Goal: Task Accomplishment & Management: Manage account settings

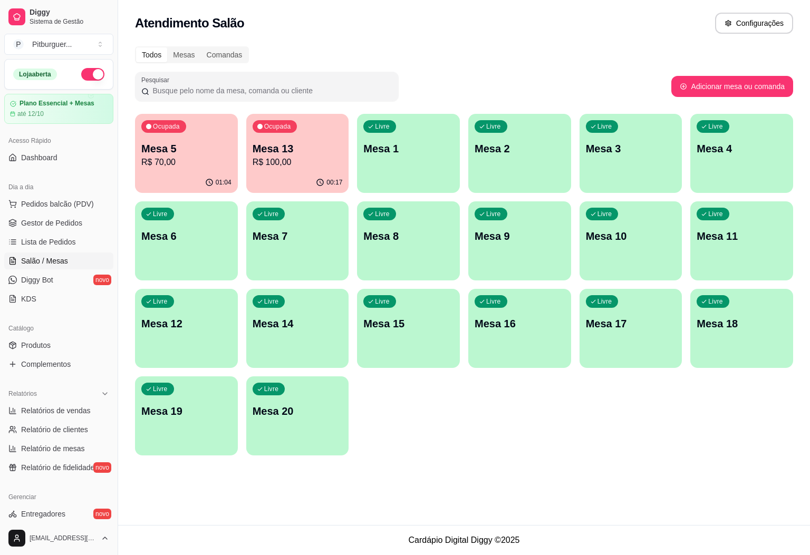
click at [199, 146] on p "Mesa 5" at bounding box center [186, 148] width 90 height 15
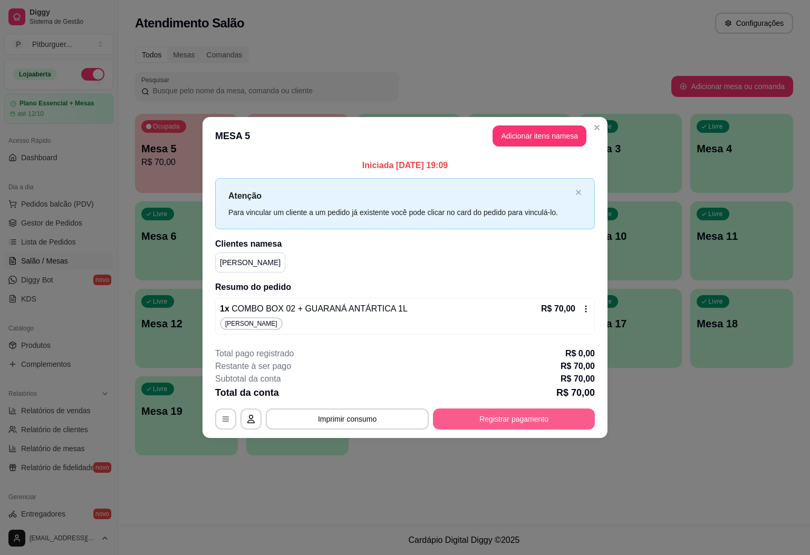
click at [516, 421] on button "Registrar pagamento" at bounding box center [514, 419] width 162 height 21
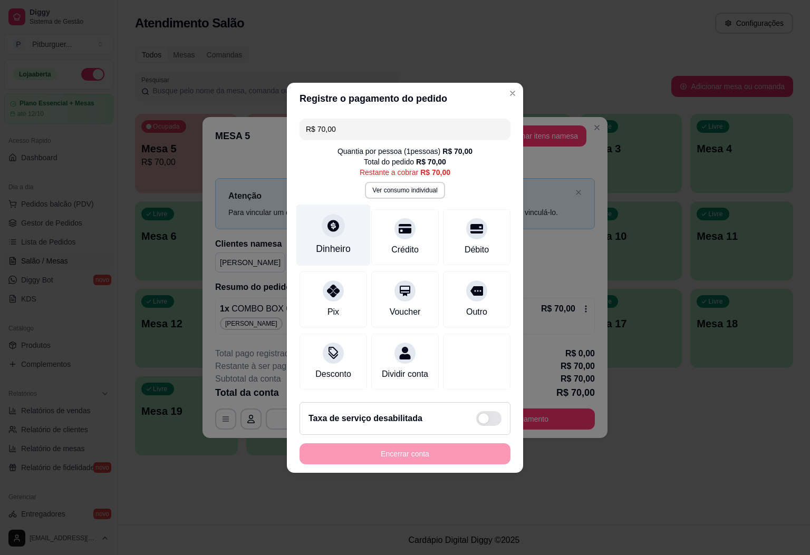
click at [310, 230] on div "Dinheiro" at bounding box center [333, 235] width 74 height 62
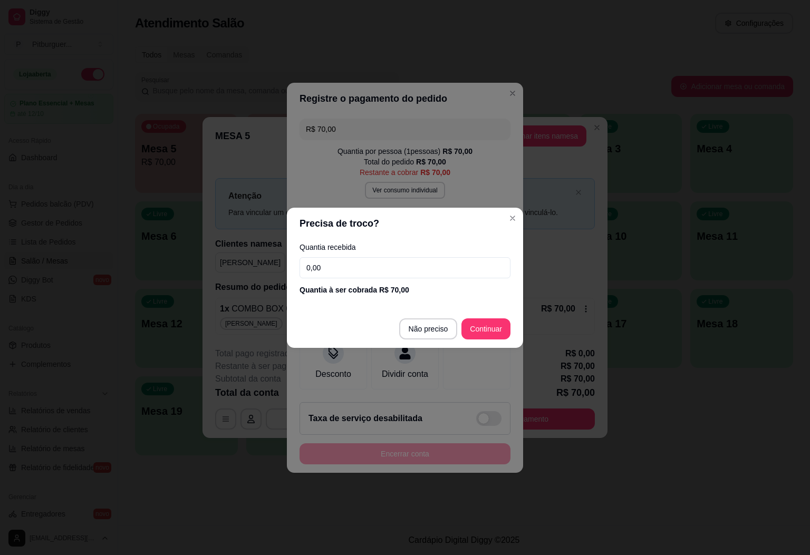
click at [373, 271] on input "0,00" at bounding box center [405, 267] width 211 height 21
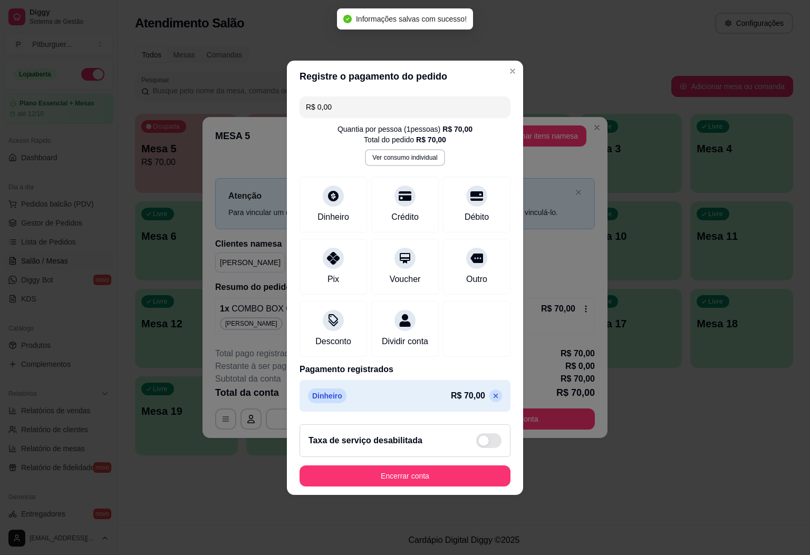
type input "R$ 0,00"
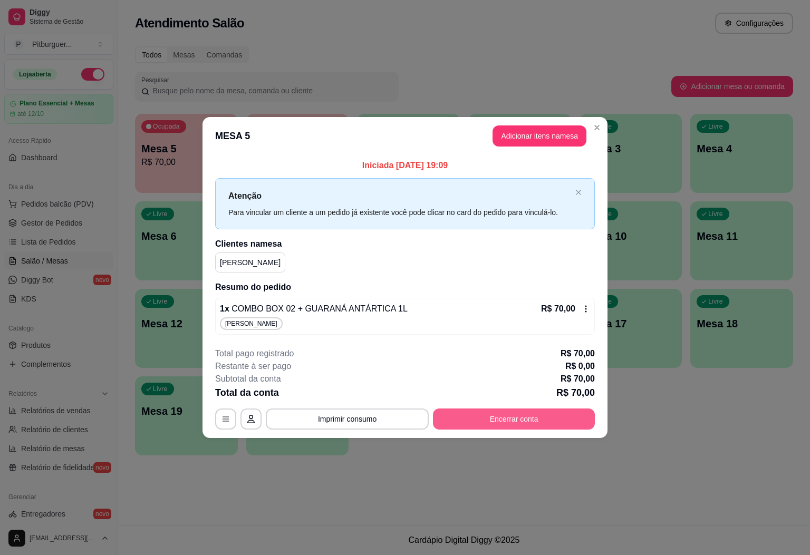
click at [483, 421] on button "Encerrar conta" at bounding box center [514, 419] width 162 height 21
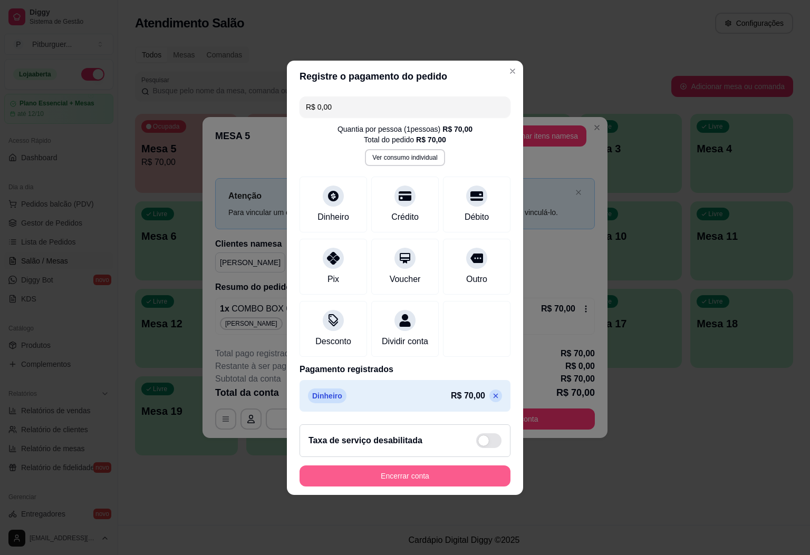
click at [415, 483] on button "Encerrar conta" at bounding box center [405, 476] width 211 height 21
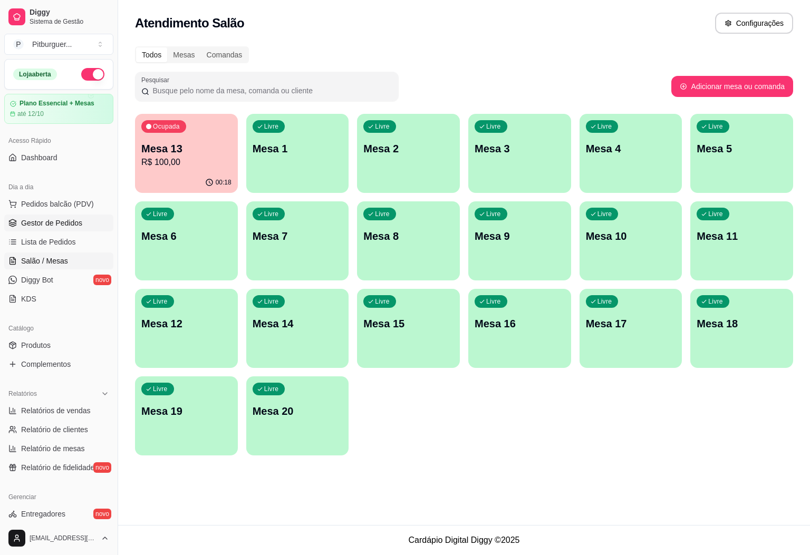
click at [40, 224] on span "Gestor de Pedidos" at bounding box center [51, 223] width 61 height 11
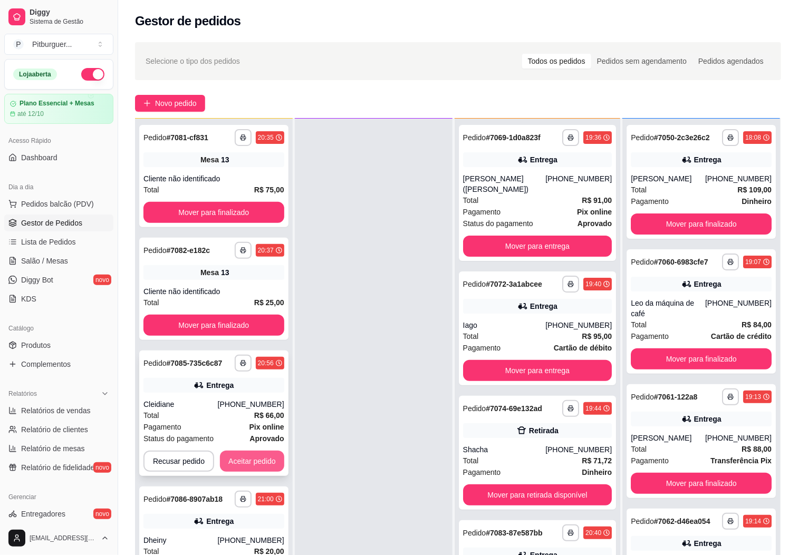
scroll to position [29, 0]
click at [252, 461] on button "Aceitar pedido" at bounding box center [252, 461] width 64 height 21
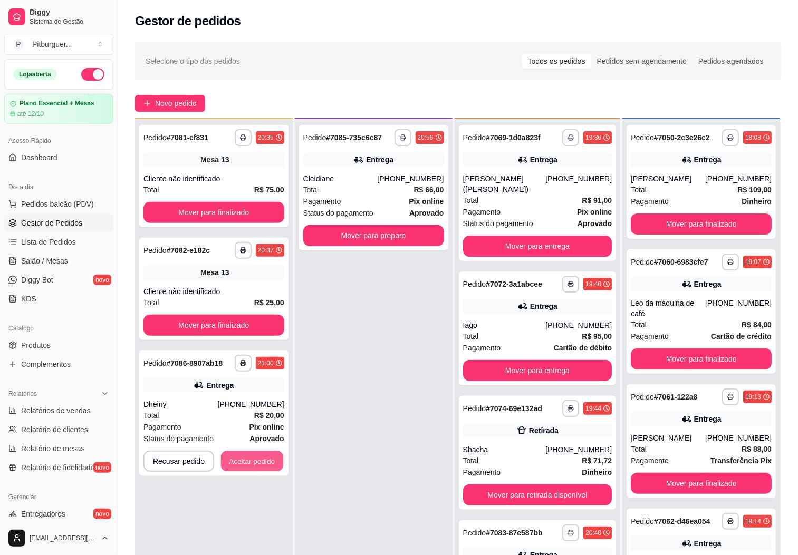
click at [252, 461] on button "Aceitar pedido" at bounding box center [252, 462] width 62 height 21
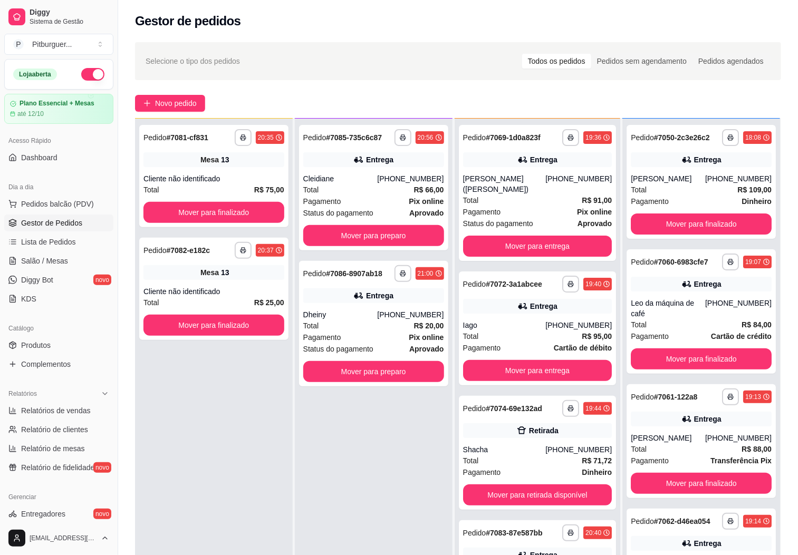
click at [393, 449] on div "**********" at bounding box center [374, 396] width 158 height 555
click at [500, 499] on button "Mover para retirada disponível" at bounding box center [537, 495] width 149 height 21
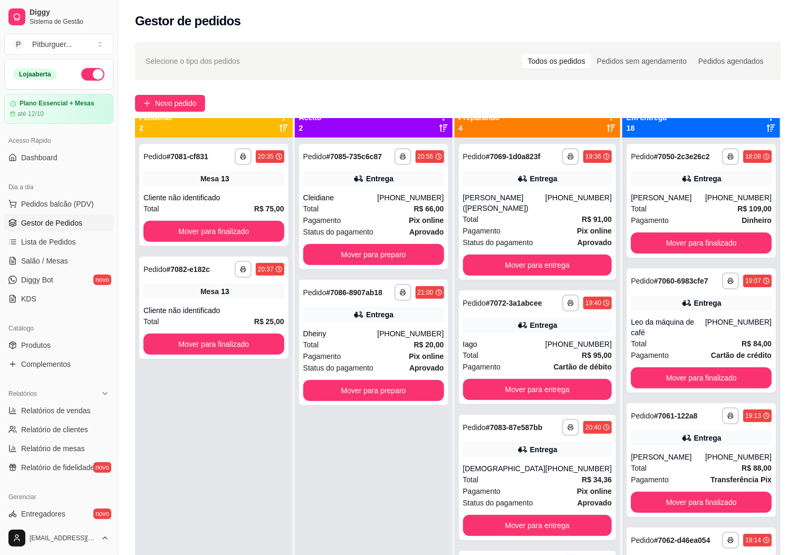
scroll to position [0, 0]
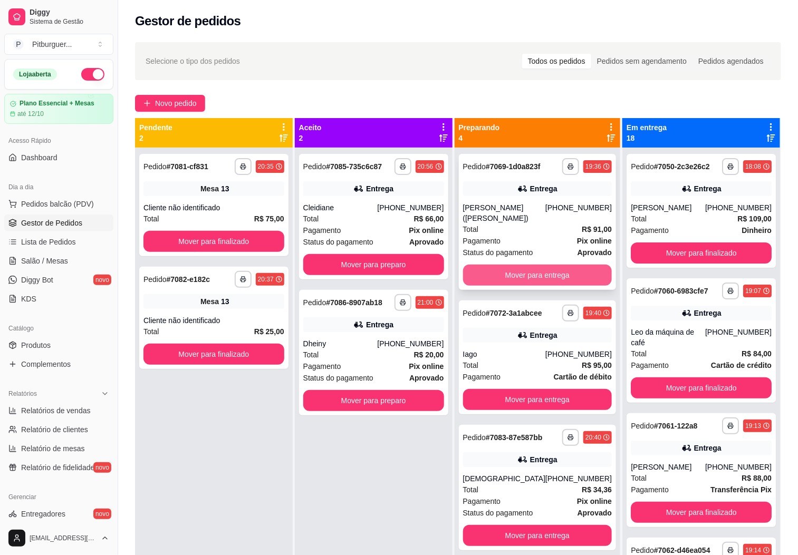
click at [524, 280] on button "Mover para entrega" at bounding box center [537, 275] width 149 height 21
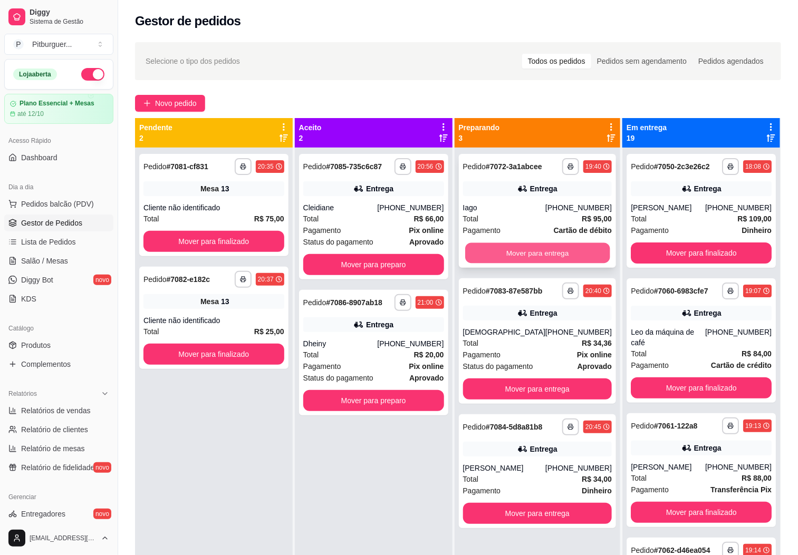
click at [535, 256] on button "Mover para entrega" at bounding box center [537, 253] width 145 height 21
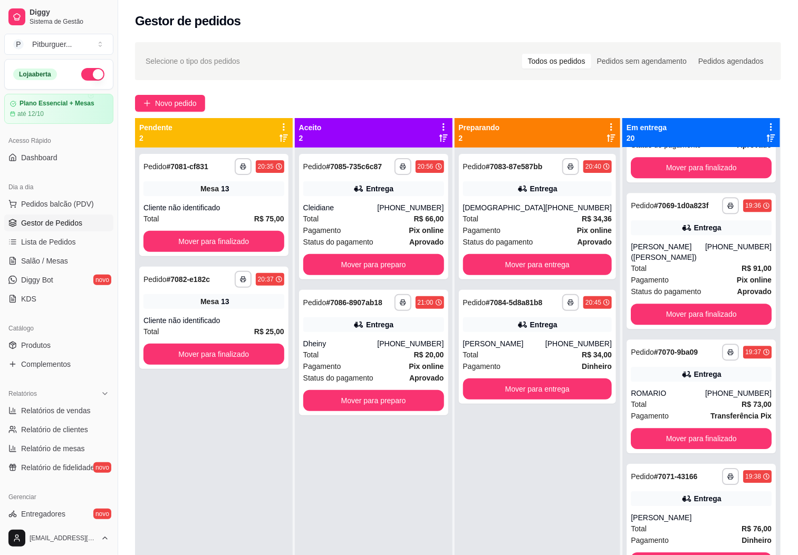
scroll to position [2053, 0]
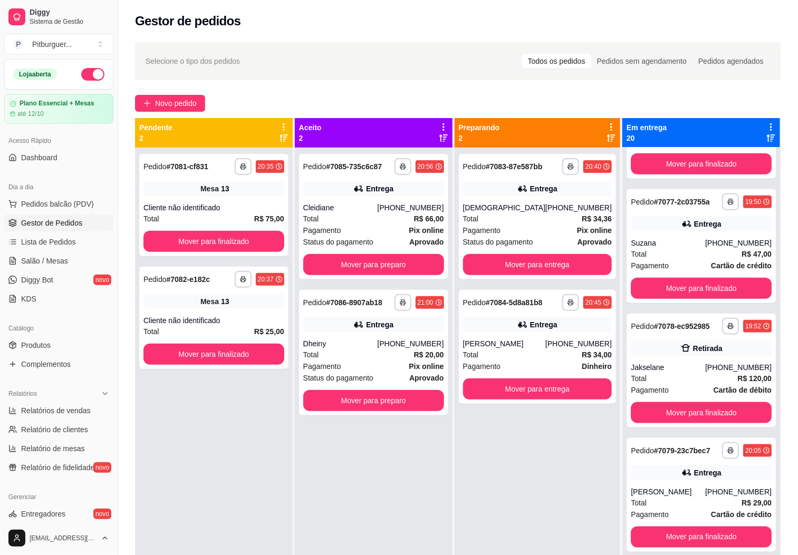
click at [505, 440] on div "**********" at bounding box center [538, 425] width 166 height 555
drag, startPoint x: 505, startPoint y: 440, endPoint x: 542, endPoint y: 433, distance: 37.7
click at [504, 440] on div "**********" at bounding box center [538, 425] width 166 height 555
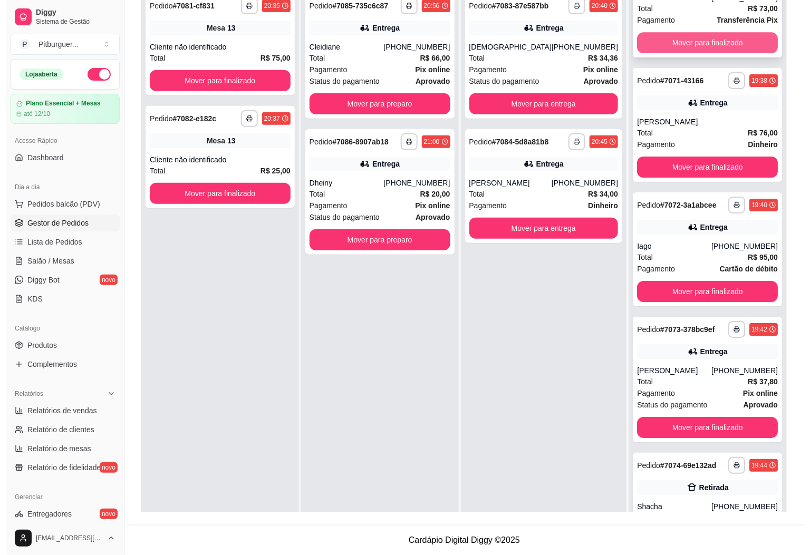
scroll to position [1024, 0]
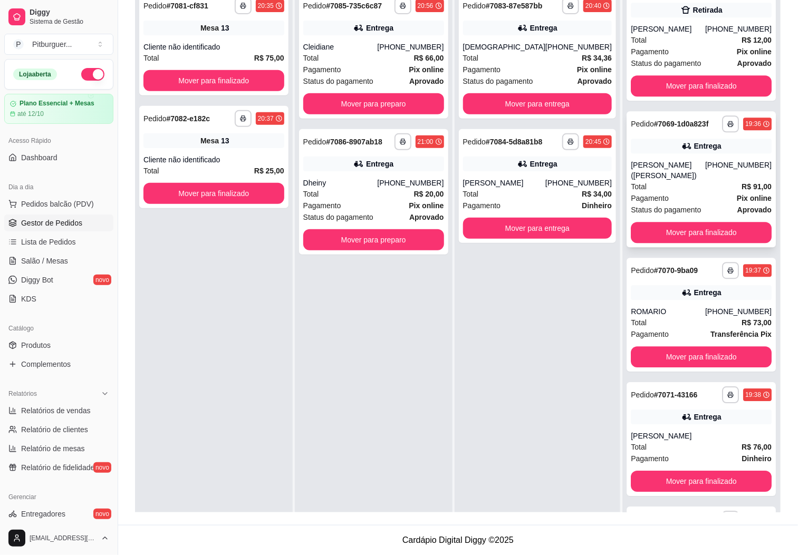
click at [654, 181] on div "[PERSON_NAME] ([PERSON_NAME])" at bounding box center [668, 170] width 74 height 21
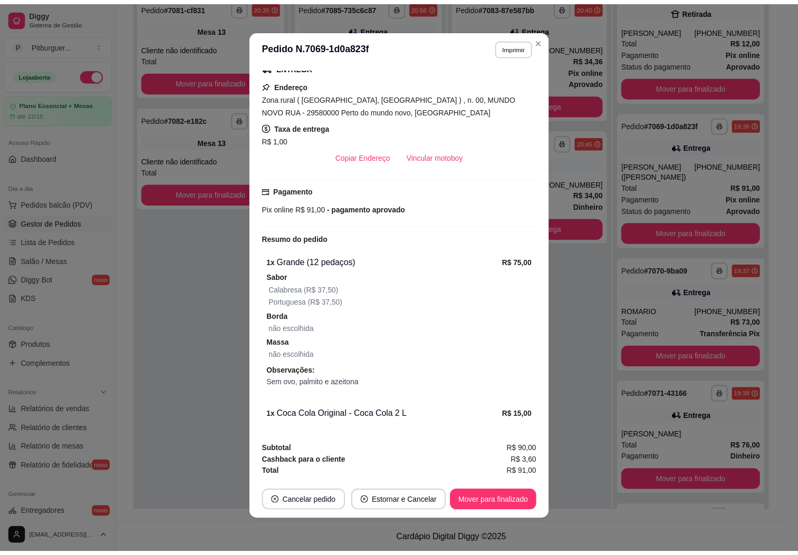
scroll to position [0, 0]
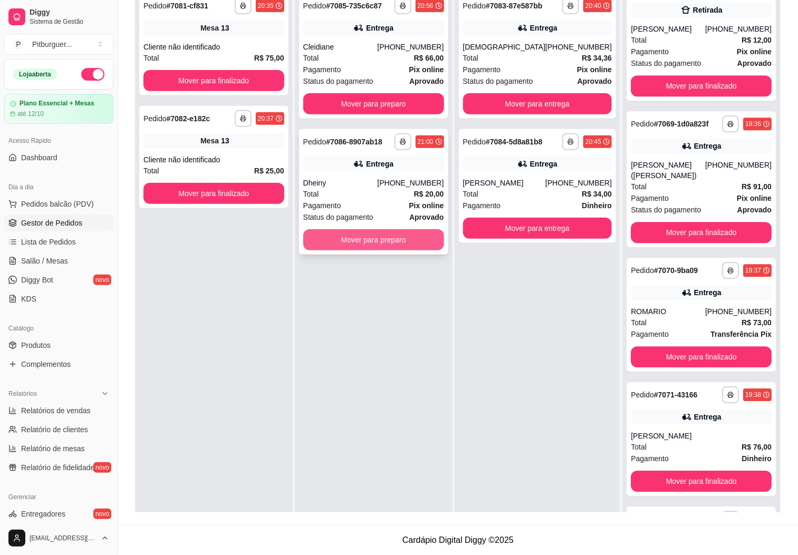
click at [383, 239] on button "Mover para preparo" at bounding box center [373, 239] width 141 height 21
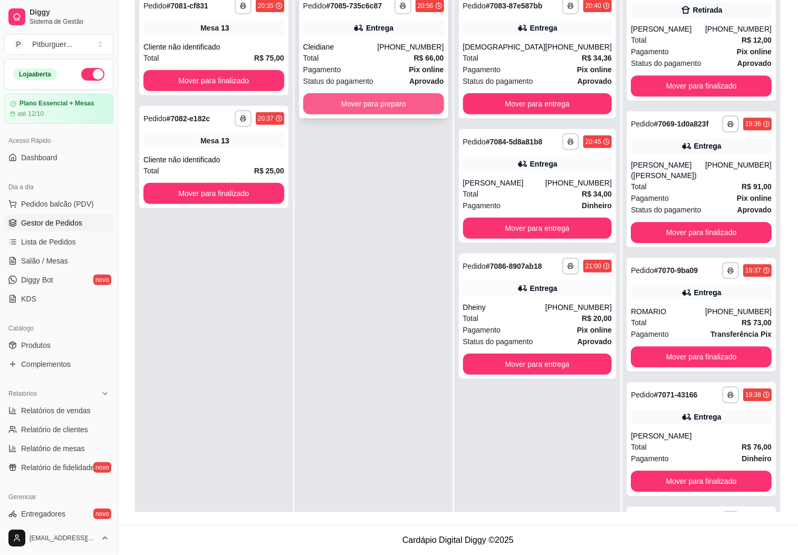
click at [428, 100] on button "Mover para preparo" at bounding box center [373, 103] width 141 height 21
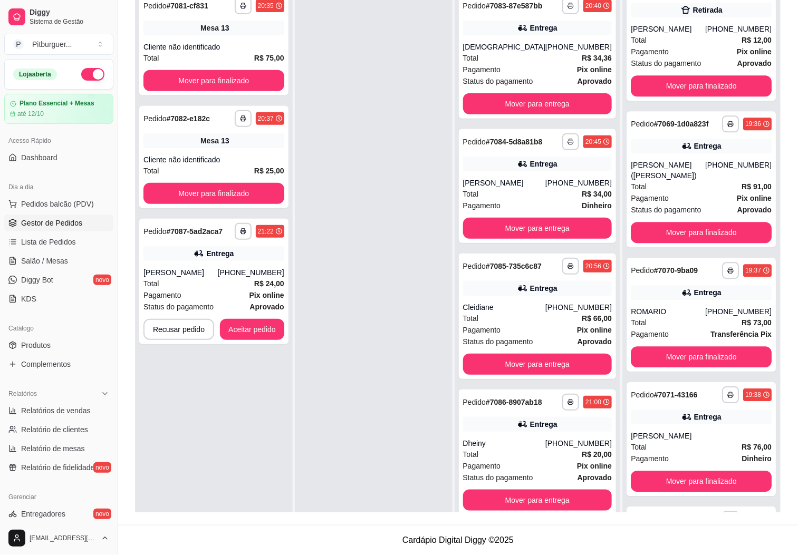
click at [411, 140] on div at bounding box center [374, 264] width 158 height 555
click at [270, 327] on button "Aceitar pedido" at bounding box center [252, 329] width 64 height 21
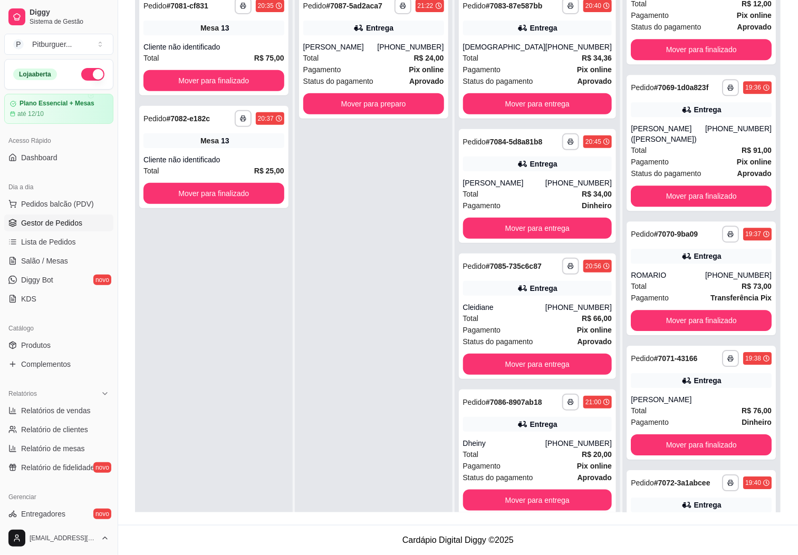
scroll to position [1024, 0]
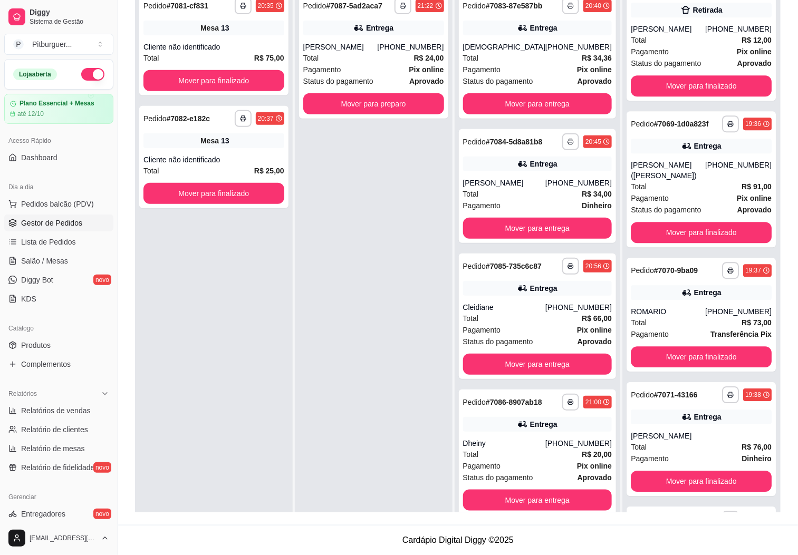
drag, startPoint x: 370, startPoint y: 360, endPoint x: 135, endPoint y: 187, distance: 292.5
click at [172, 263] on div "**********" at bounding box center [214, 264] width 158 height 555
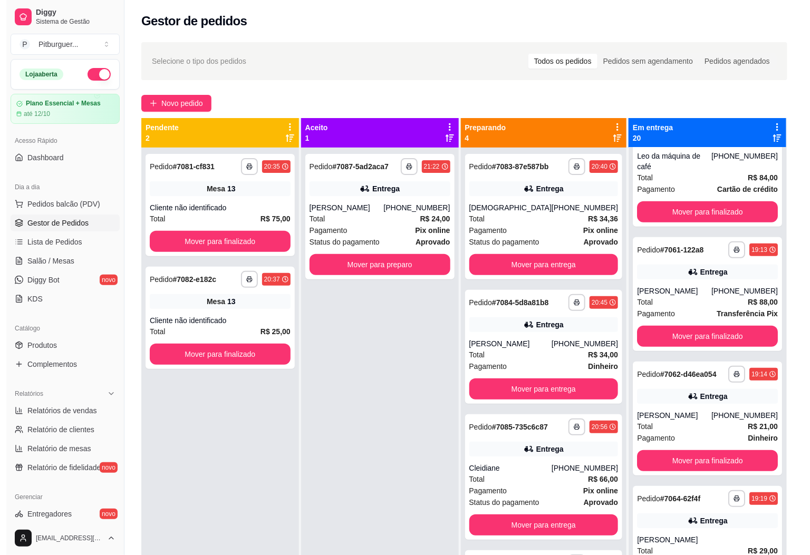
scroll to position [0, 0]
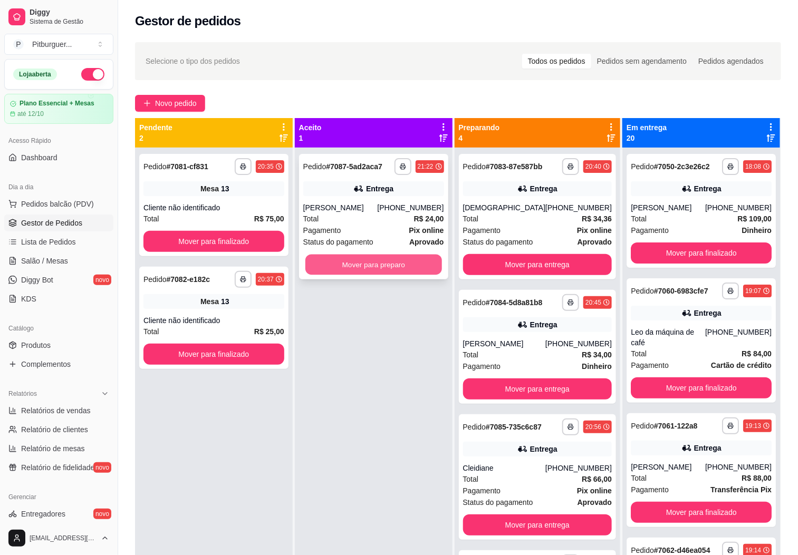
click at [339, 263] on button "Mover para preparo" at bounding box center [373, 265] width 137 height 21
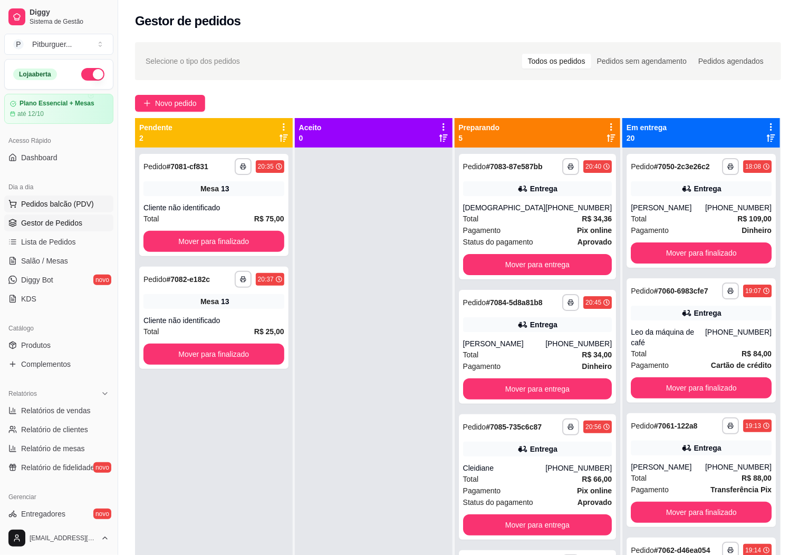
click at [51, 210] on button "Pedidos balcão (PDV)" at bounding box center [58, 204] width 109 height 17
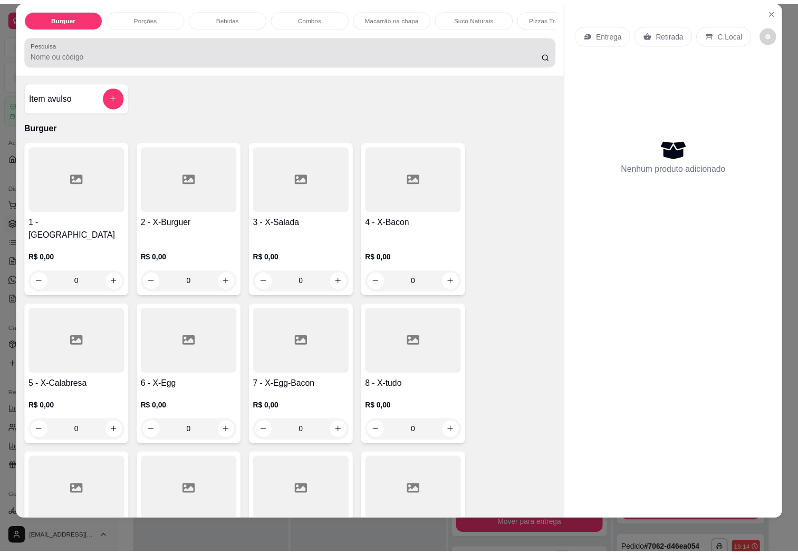
scroll to position [23, 0]
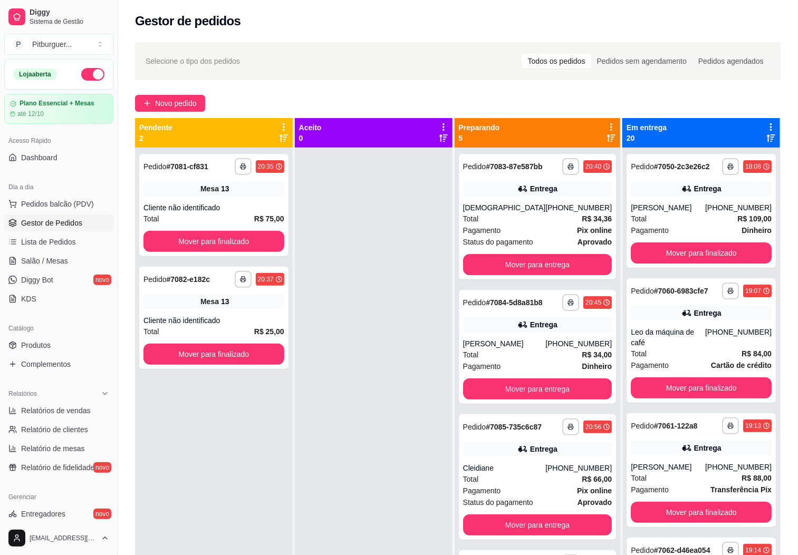
click at [415, 416] on div at bounding box center [374, 425] width 158 height 555
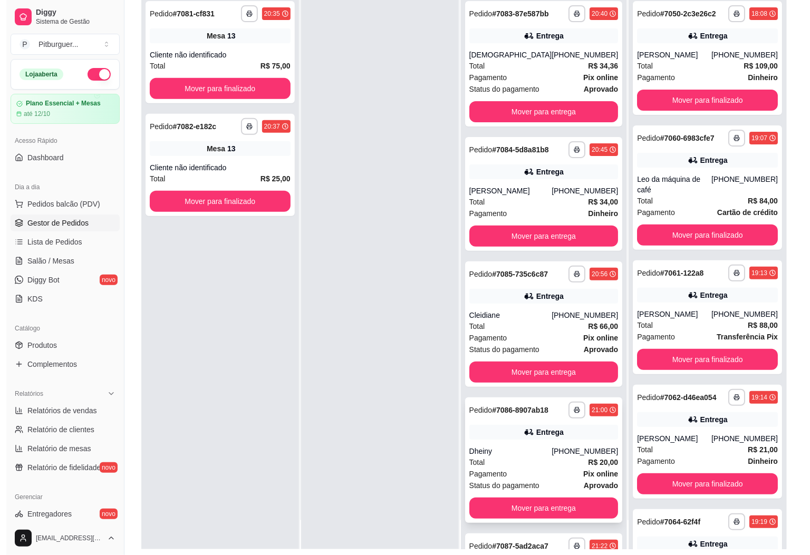
scroll to position [161, 0]
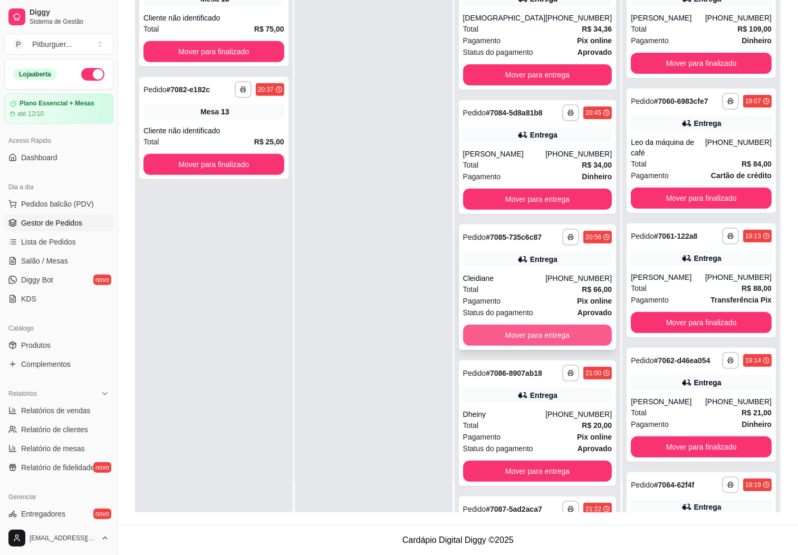
click at [515, 346] on button "Mover para entrega" at bounding box center [537, 335] width 149 height 21
click at [508, 346] on button "Mover para entrega" at bounding box center [537, 335] width 149 height 21
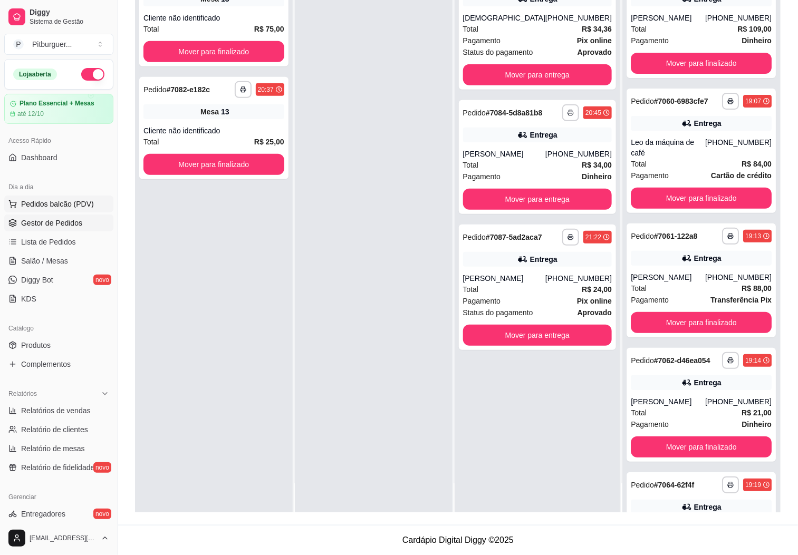
click at [60, 206] on span "Pedidos balcão (PDV)" at bounding box center [57, 204] width 73 height 11
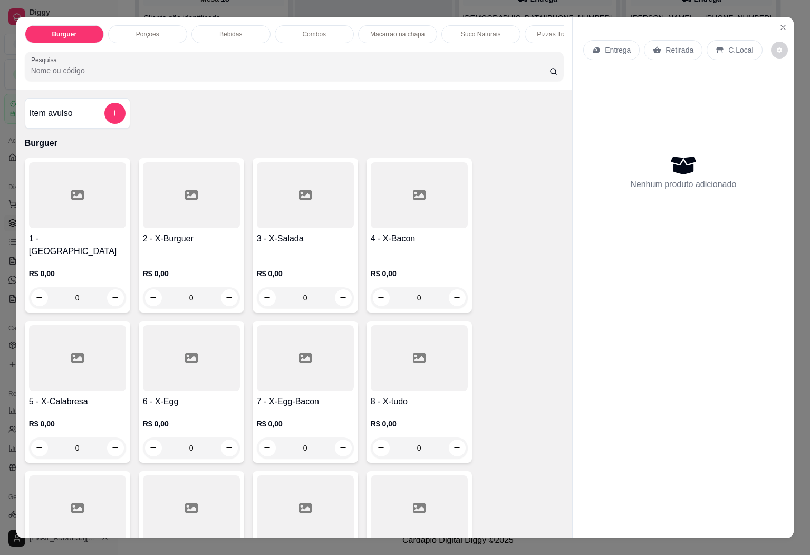
click at [302, 30] on p "Combos" at bounding box center [314, 34] width 24 height 8
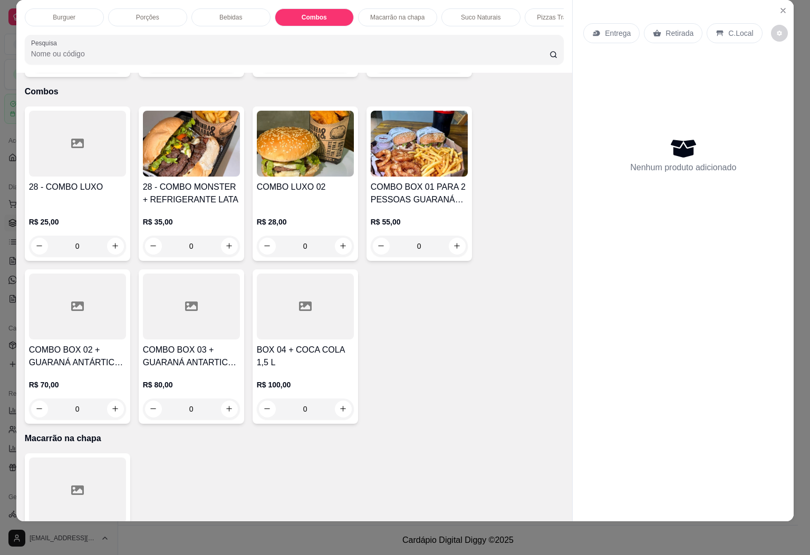
click at [187, 181] on h4 "28 - COMBO MONSTER + REFRIGERANTE LATA" at bounding box center [191, 193] width 97 height 25
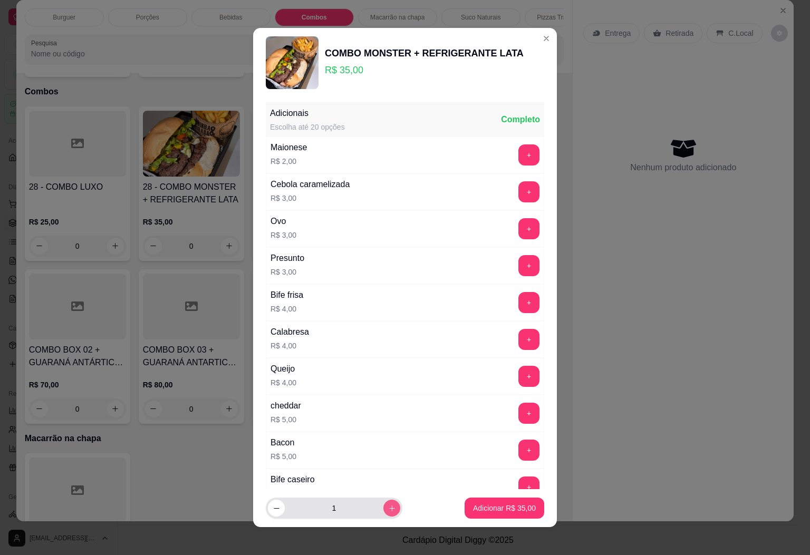
click at [383, 510] on button "increase-product-quantity" at bounding box center [391, 508] width 17 height 17
type input "2"
click at [519, 190] on button "+" at bounding box center [529, 191] width 21 height 21
click at [486, 505] on p "Adicionar R$ 76,00" at bounding box center [504, 508] width 63 height 11
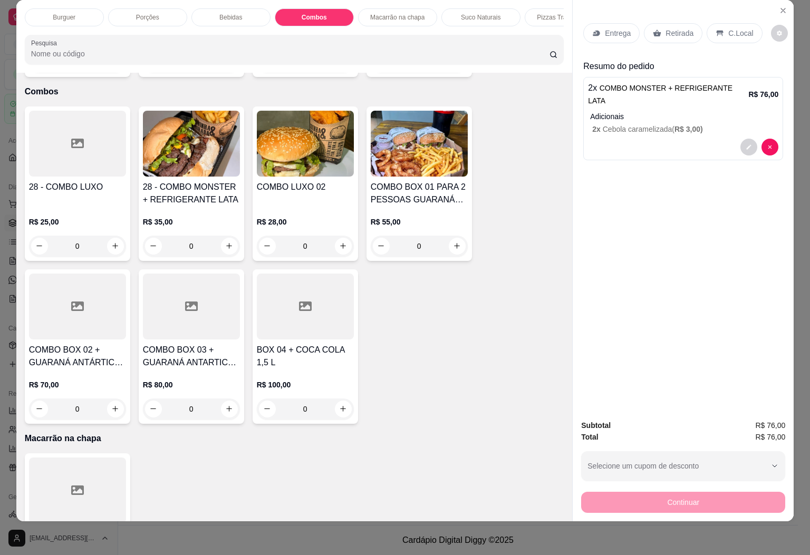
click at [43, 8] on div "Burguer" at bounding box center [64, 17] width 79 height 18
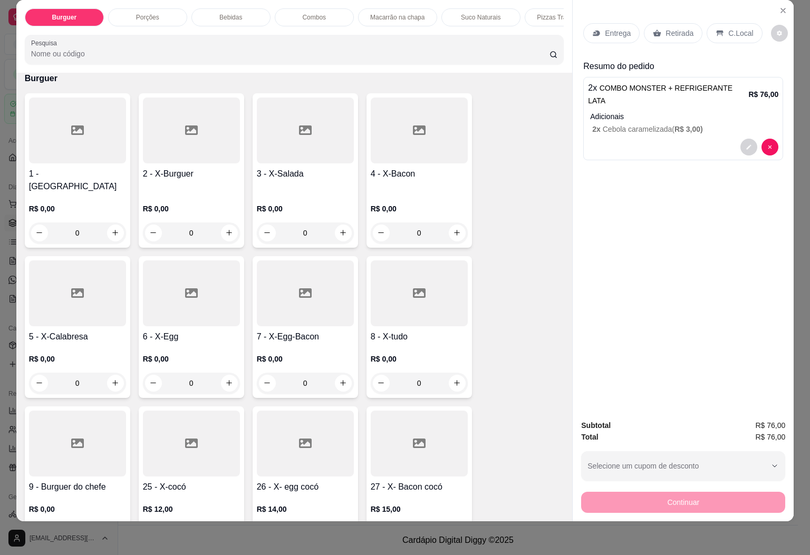
click at [389, 293] on div at bounding box center [419, 294] width 97 height 66
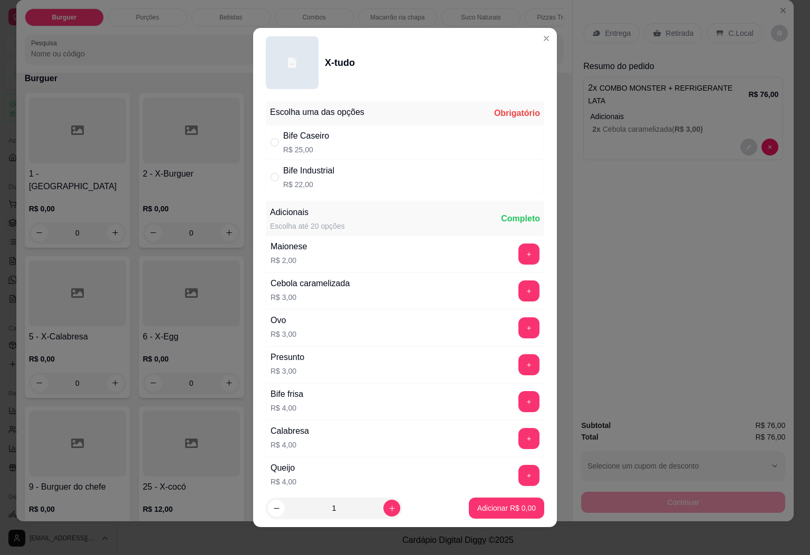
click at [301, 178] on div "Bife Industrial R$ 22,00" at bounding box center [308, 177] width 51 height 25
radio input "true"
click at [395, 146] on div "Bife Caseiro R$ 25,00" at bounding box center [405, 142] width 279 height 35
radio input "true"
radio input "false"
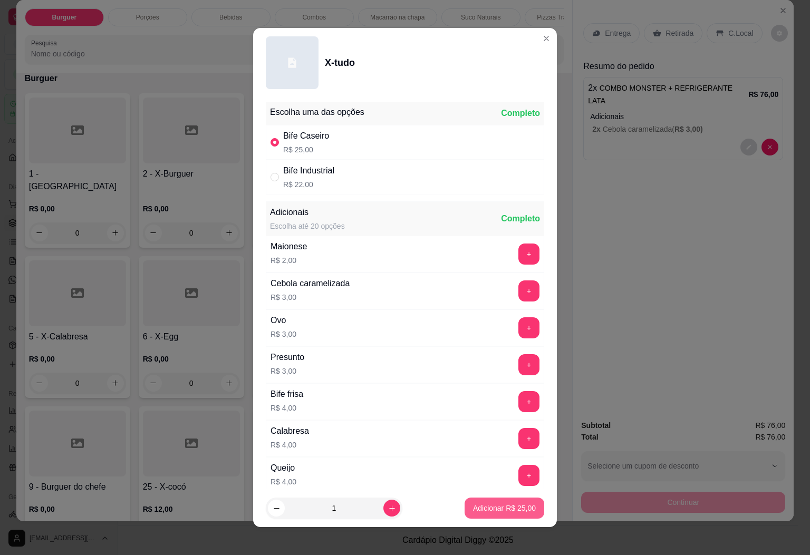
click at [494, 516] on button "Adicionar R$ 25,00" at bounding box center [505, 508] width 80 height 21
type input "1"
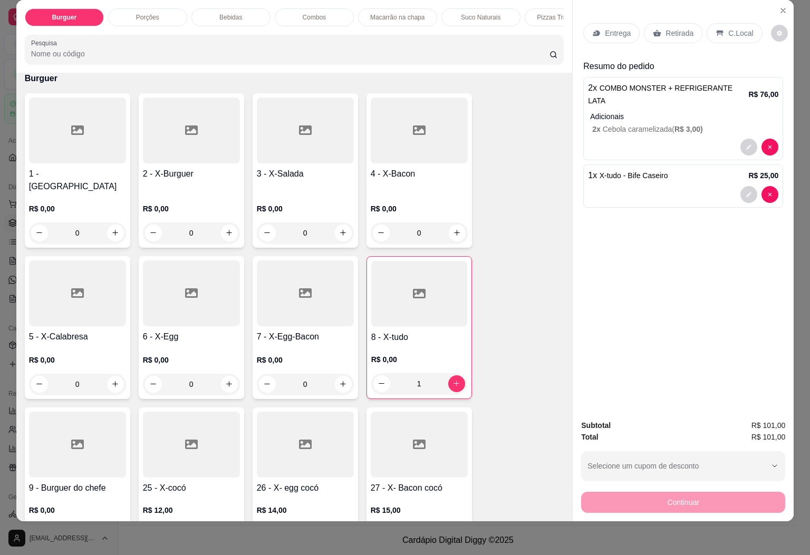
click at [154, 9] on div "Porções" at bounding box center [147, 17] width 79 height 18
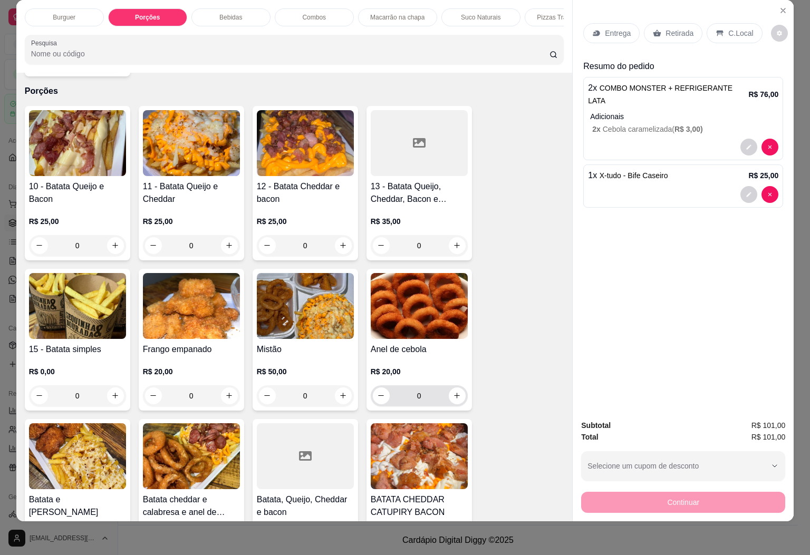
scroll to position [1146, 0]
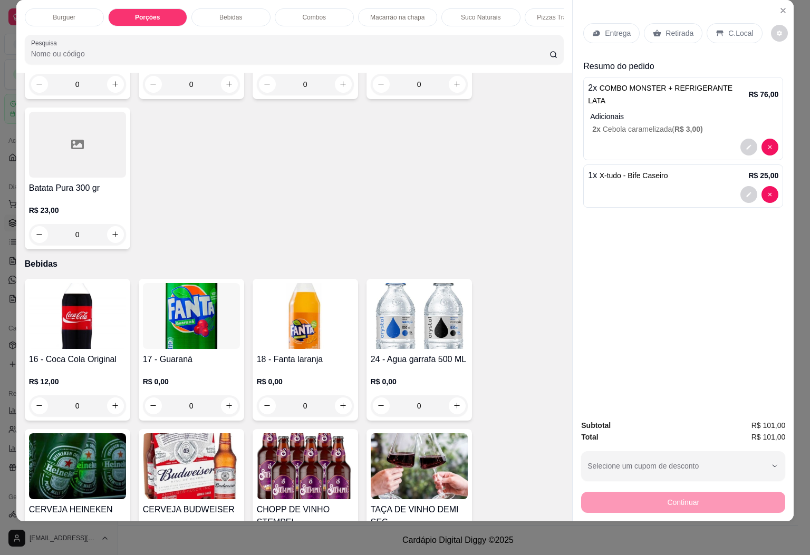
click at [98, 166] on div "Batata Pura 300 gr R$ 23,00 0" at bounding box center [77, 179] width 105 height 142
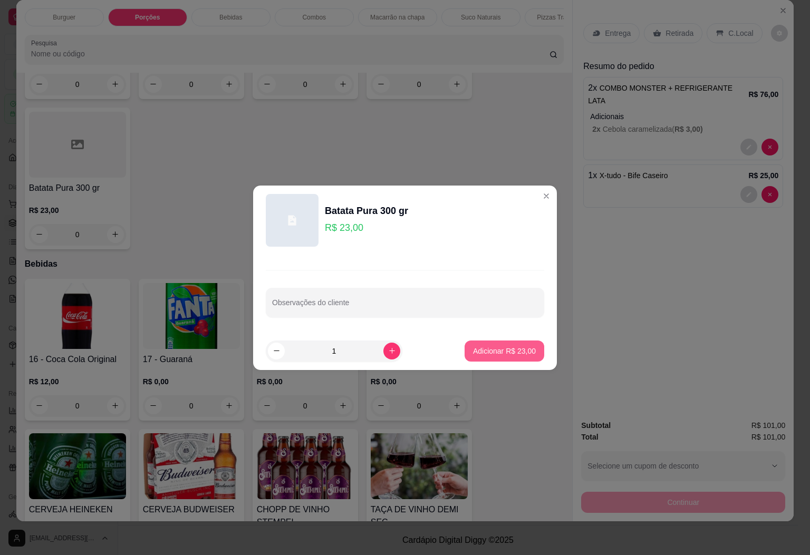
click at [502, 347] on p "Adicionar R$ 23,00" at bounding box center [504, 351] width 63 height 11
type input "1"
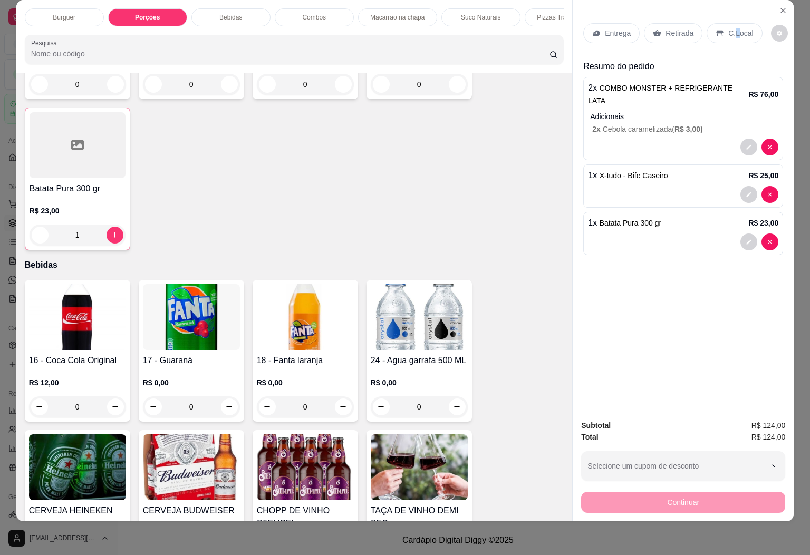
drag, startPoint x: 730, startPoint y: 17, endPoint x: 728, endPoint y: 30, distance: 12.8
click at [731, 28] on p "C.Local" at bounding box center [740, 33] width 25 height 11
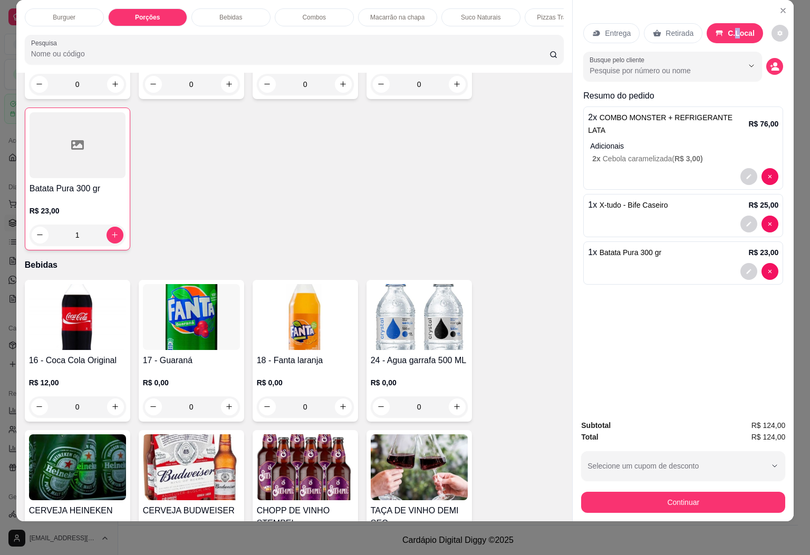
click at [773, 62] on circle "decrease-product-quantity" at bounding box center [775, 64] width 4 height 4
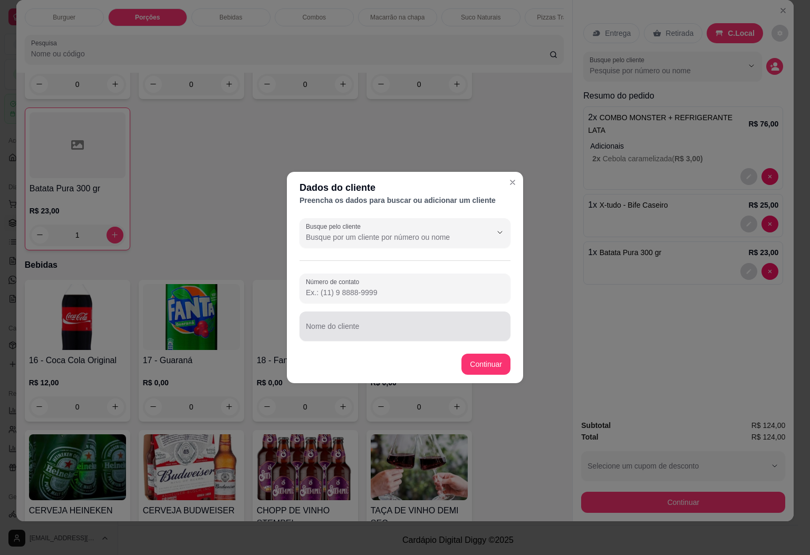
click at [352, 318] on div at bounding box center [405, 326] width 198 height 21
type input "ariele"
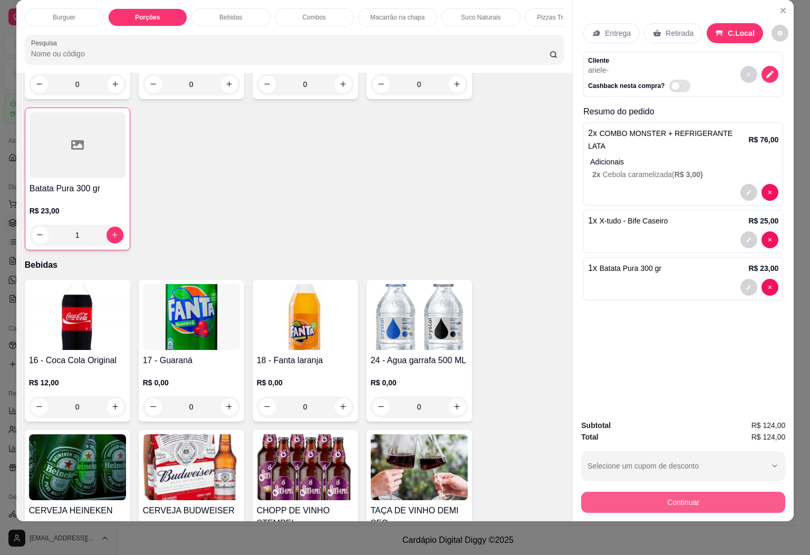
click at [649, 492] on button "Continuar" at bounding box center [683, 502] width 204 height 21
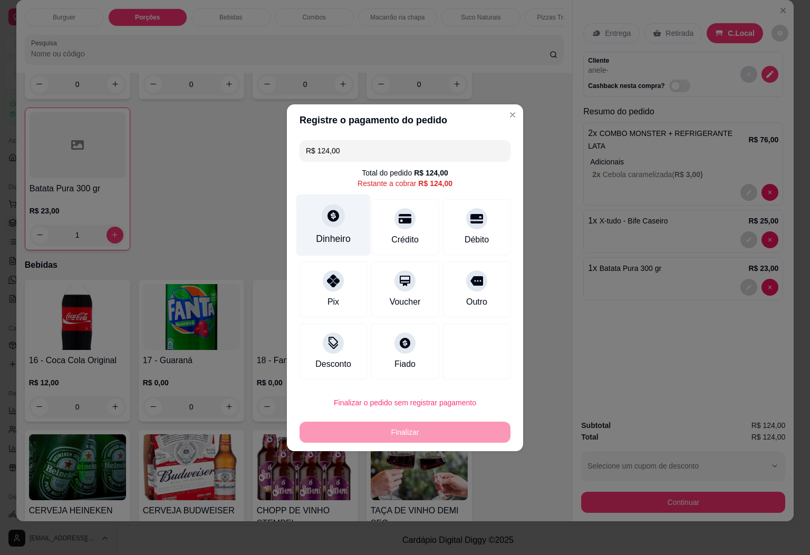
click at [352, 222] on div "Dinheiro" at bounding box center [333, 225] width 74 height 62
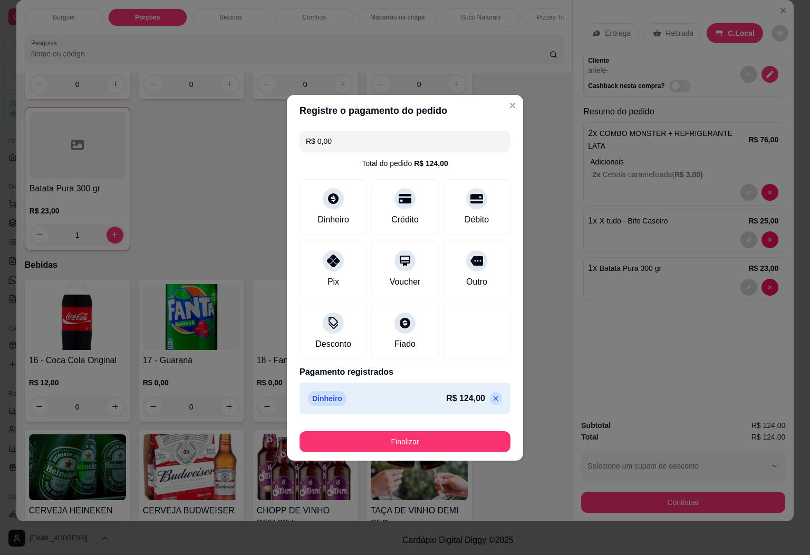
type input "R$ 0,00"
click at [430, 437] on button "Finalizar" at bounding box center [405, 441] width 205 height 21
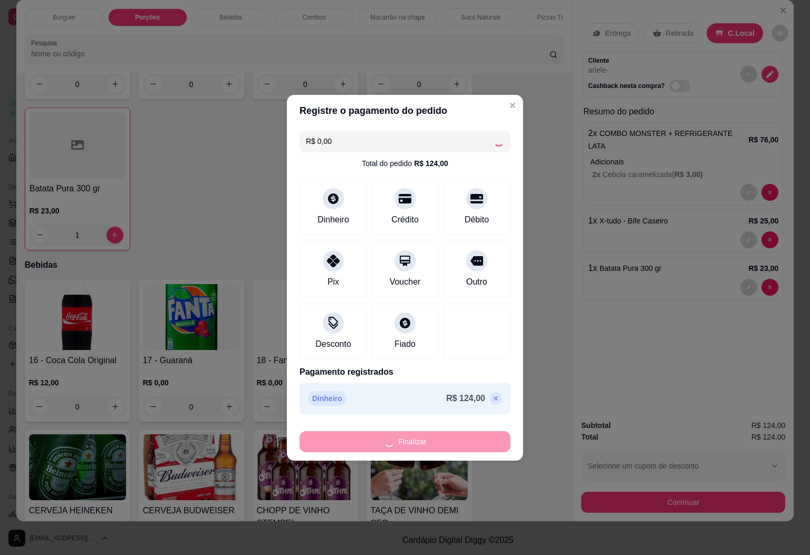
type input "0"
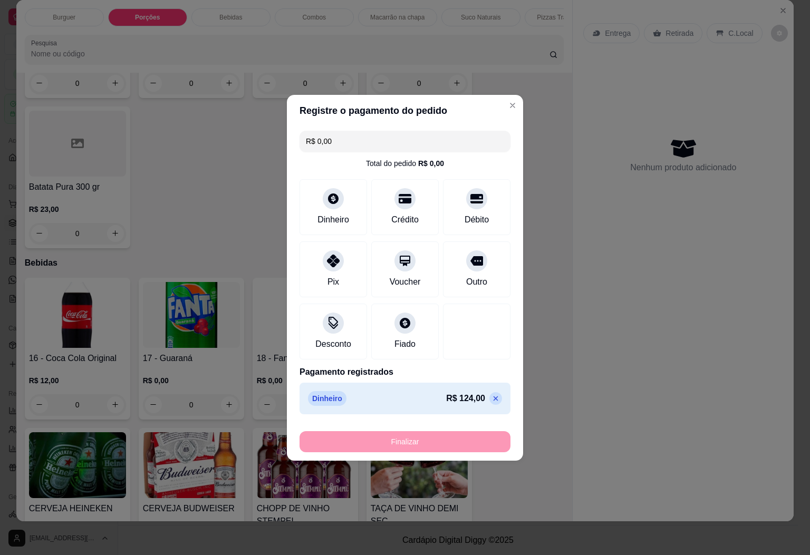
type input "-R$ 124,00"
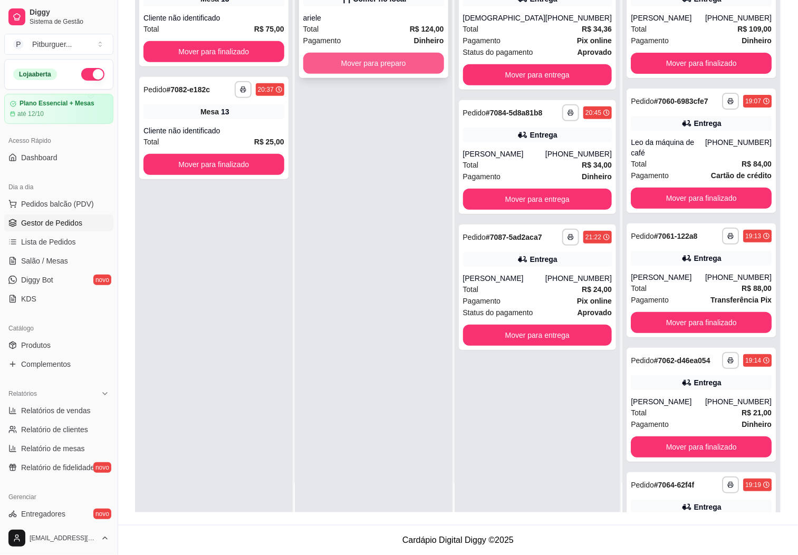
click at [361, 69] on button "Mover para preparo" at bounding box center [373, 63] width 141 height 21
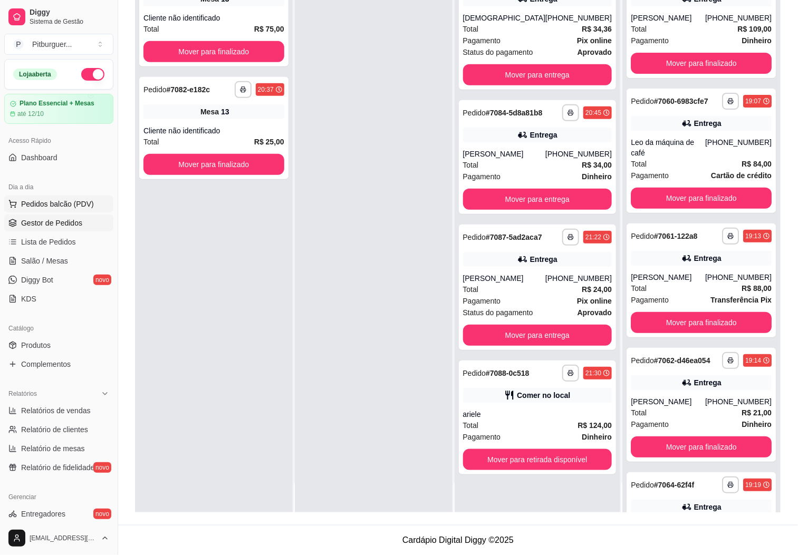
click at [44, 203] on span "Pedidos balcão (PDV)" at bounding box center [57, 204] width 73 height 11
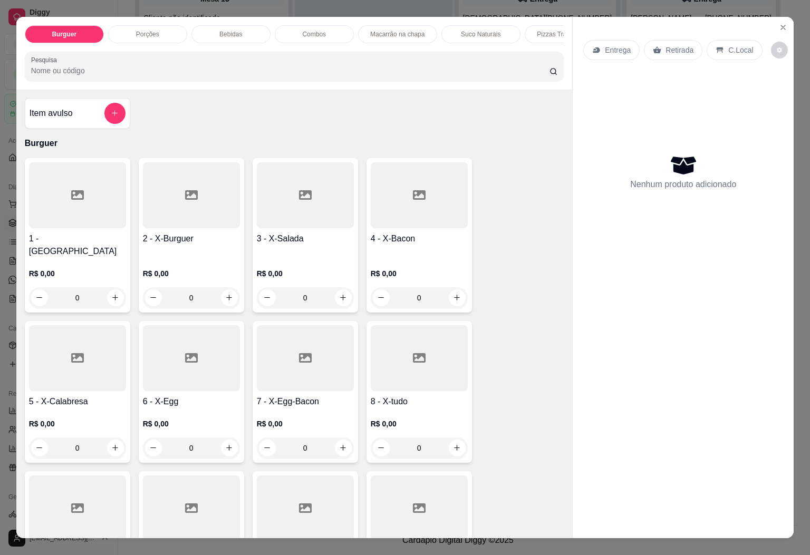
click at [222, 32] on p "Bebidas" at bounding box center [230, 34] width 23 height 8
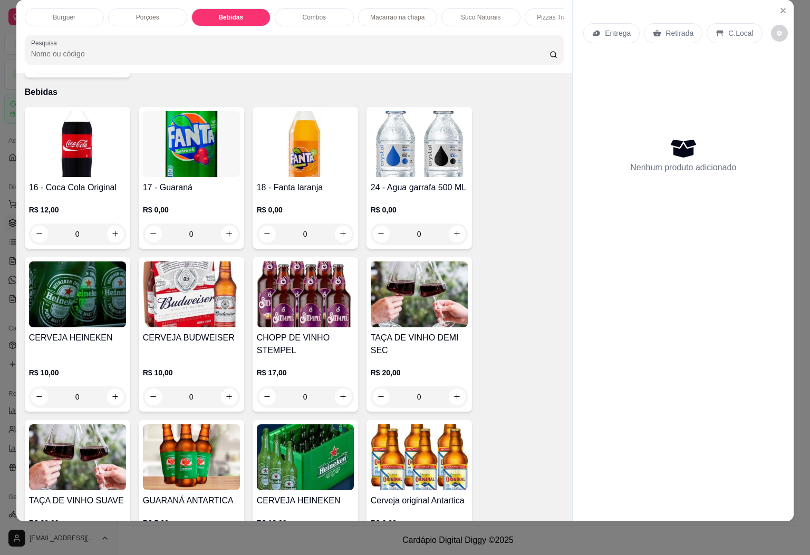
click at [142, 13] on p "Porções" at bounding box center [147, 17] width 23 height 8
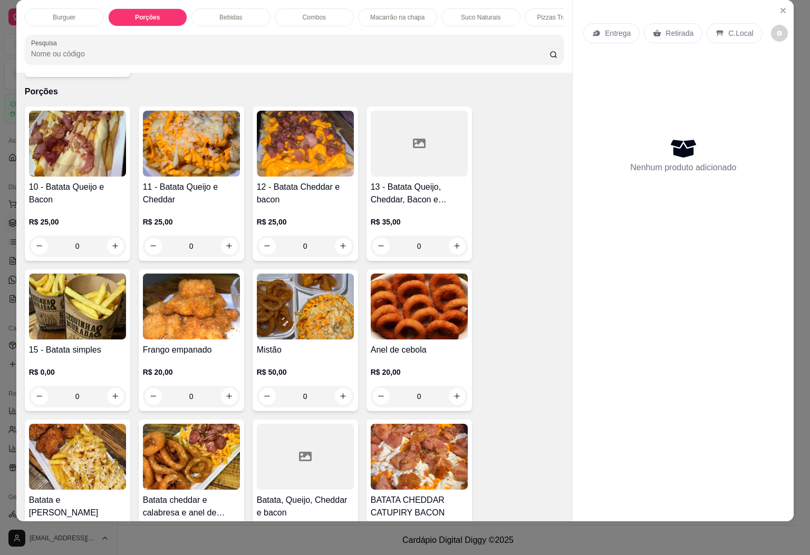
click at [102, 312] on img at bounding box center [77, 307] width 97 height 66
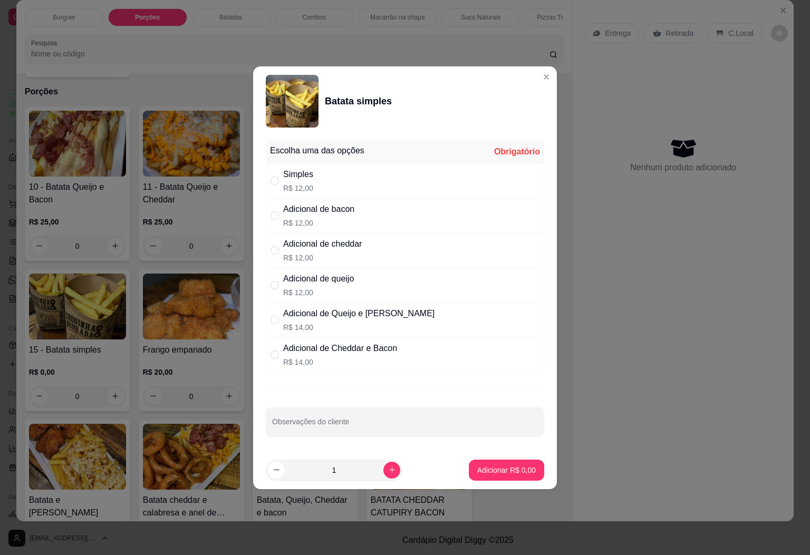
click at [346, 360] on p "R$ 14,00" at bounding box center [340, 362] width 114 height 11
radio input "true"
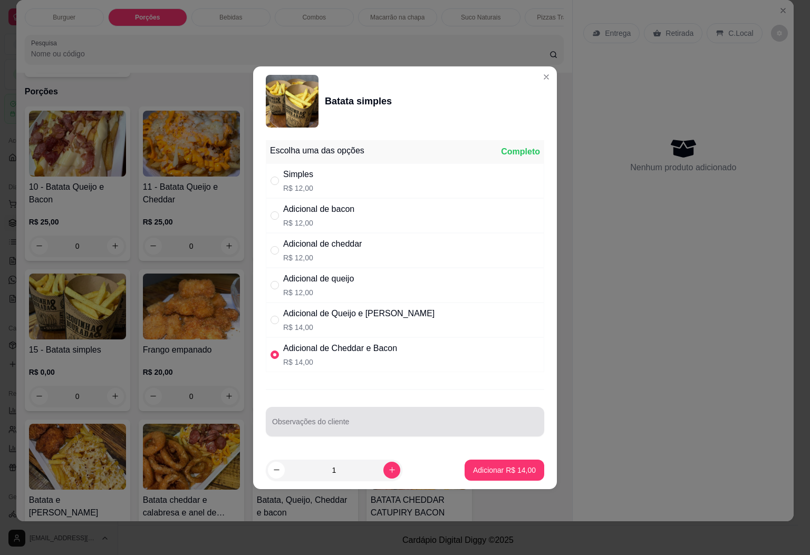
click at [342, 419] on div at bounding box center [405, 421] width 266 height 21
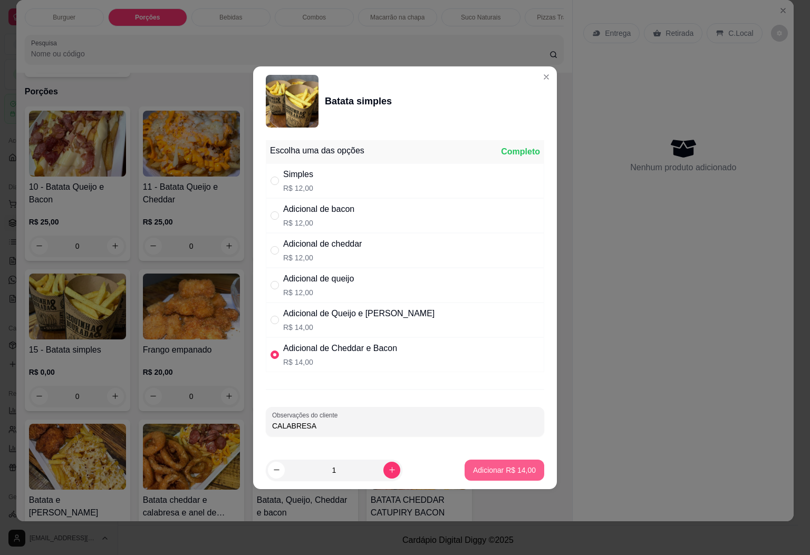
type input "CALABRESA"
click at [485, 478] on button "Adicionar R$ 14,00" at bounding box center [505, 470] width 80 height 21
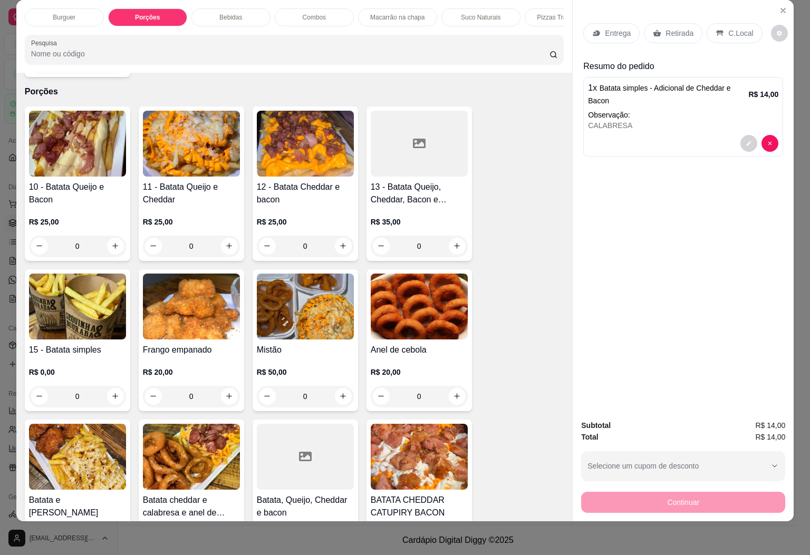
drag, startPoint x: 207, startPoint y: 1, endPoint x: 138, endPoint y: 73, distance: 100.4
click at [209, 0] on html "**********" at bounding box center [405, 116] width 810 height 555
click at [54, 13] on p "Burguer" at bounding box center [64, 17] width 23 height 8
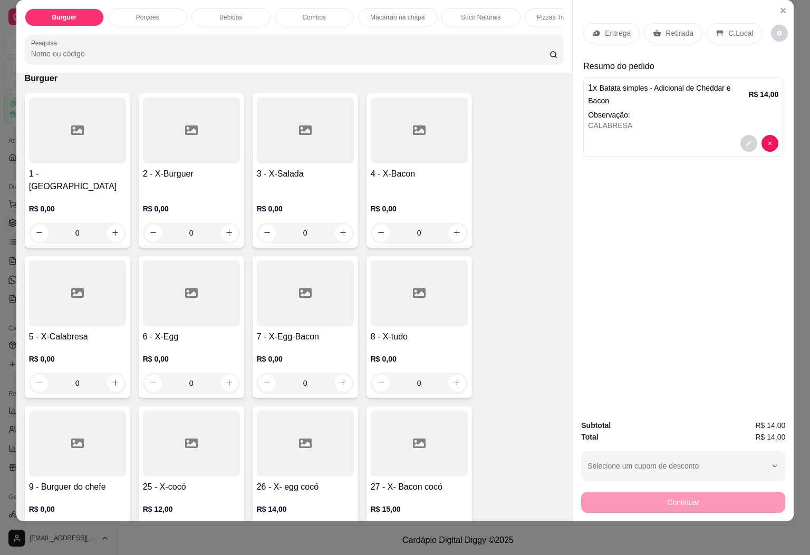
click at [195, 161] on div at bounding box center [191, 131] width 97 height 66
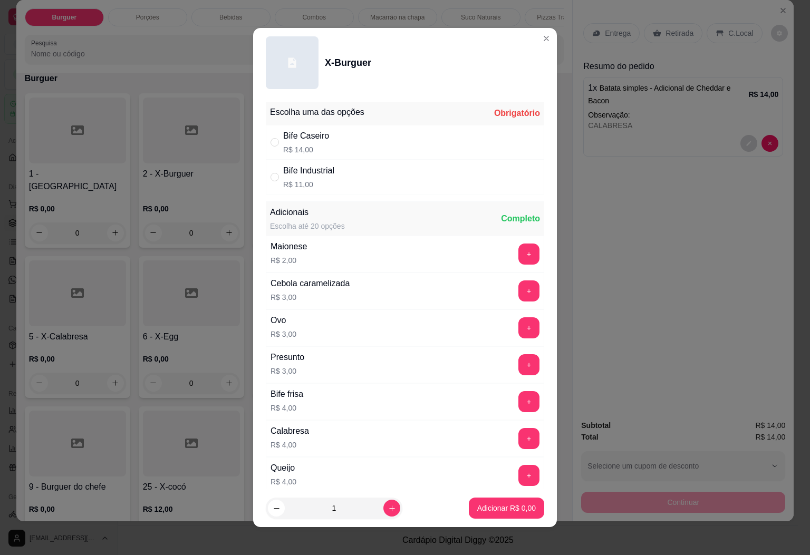
click at [309, 150] on p "R$ 14,00" at bounding box center [306, 150] width 46 height 11
click at [326, 166] on div "Bife Industrial" at bounding box center [308, 171] width 51 height 13
radio input "false"
radio input "true"
click at [474, 505] on p "Adicionar R$ 11,00" at bounding box center [504, 508] width 63 height 11
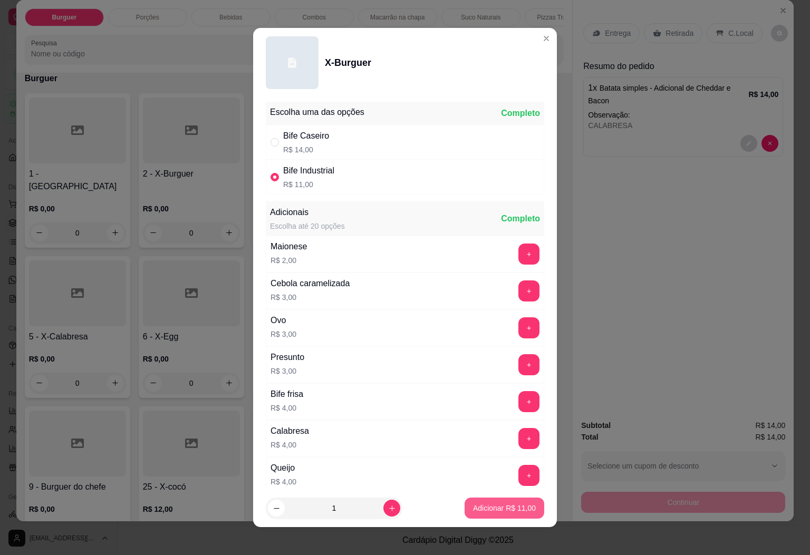
type input "1"
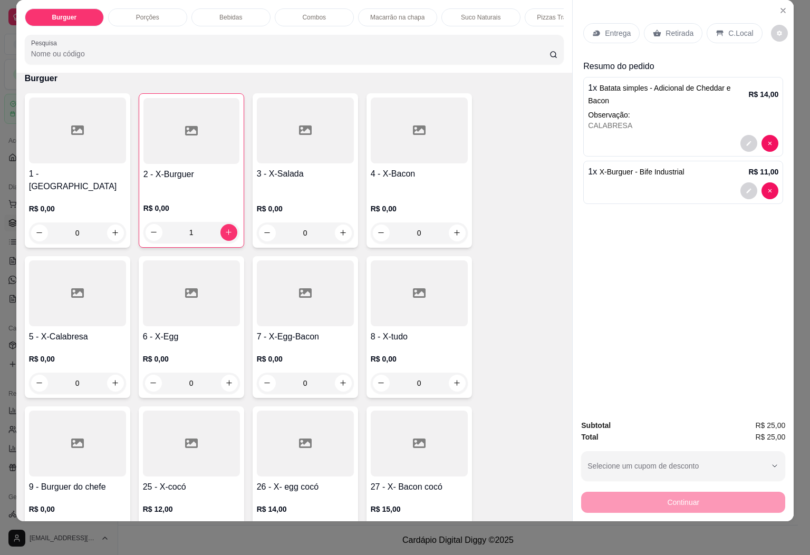
click at [148, 8] on div "Porções" at bounding box center [147, 17] width 79 height 18
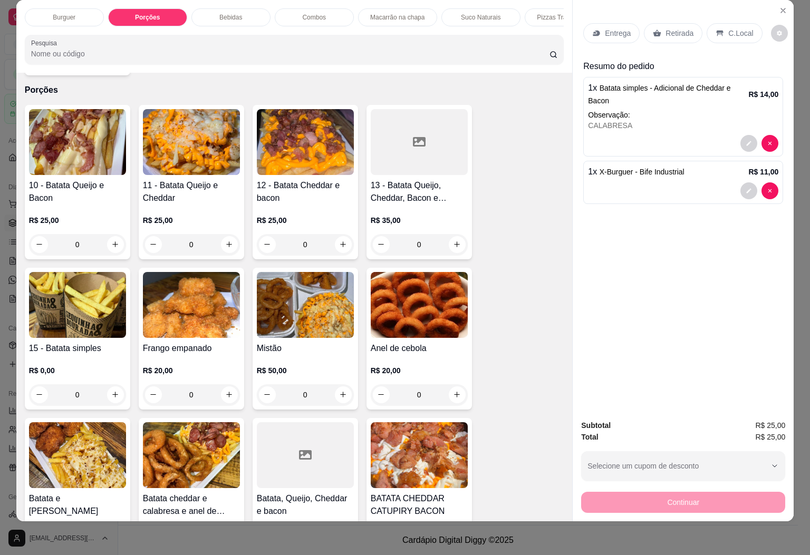
click at [220, 13] on p "Bebidas" at bounding box center [230, 17] width 23 height 8
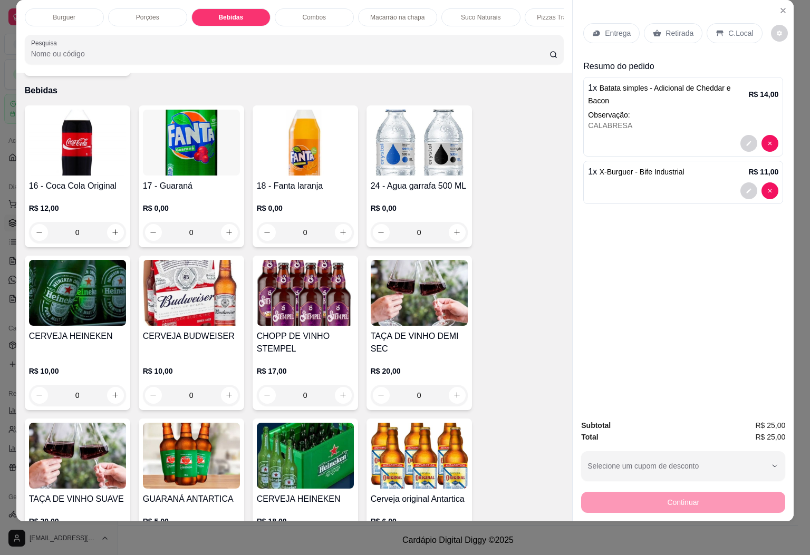
click at [87, 122] on img at bounding box center [77, 143] width 97 height 66
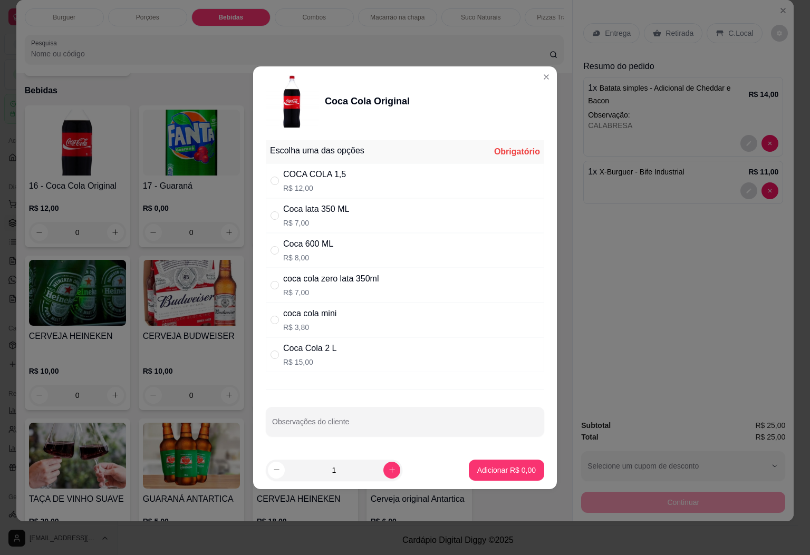
click at [338, 220] on p "R$ 7,00" at bounding box center [316, 223] width 66 height 11
radio input "true"
click at [490, 471] on p "Adicionar R$ 7,00" at bounding box center [506, 470] width 59 height 11
type input "1"
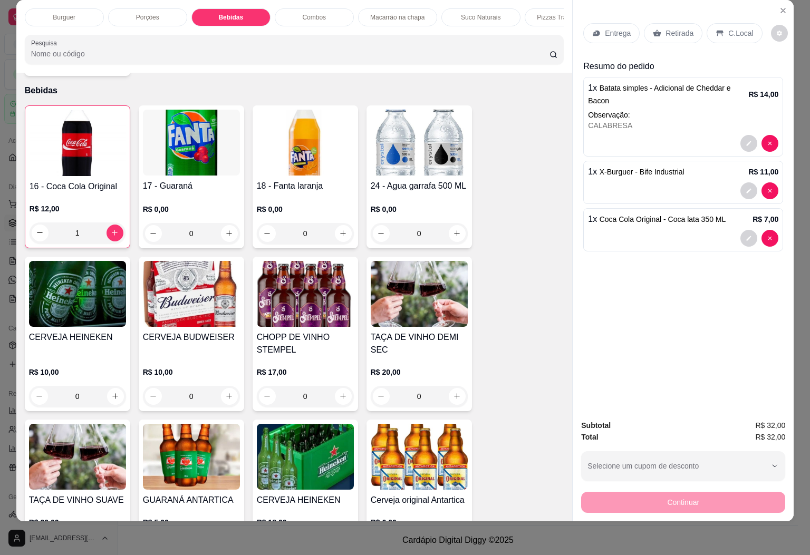
click at [624, 28] on p "Entrega" at bounding box center [618, 33] width 26 height 11
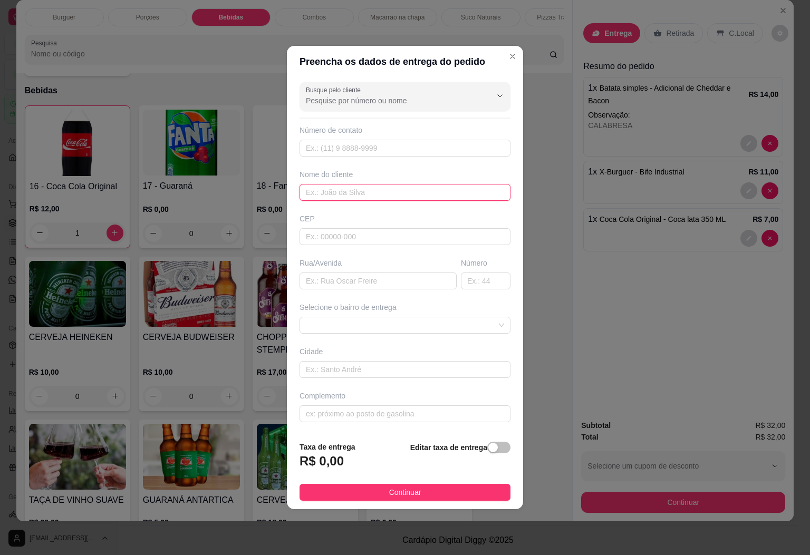
click at [380, 191] on input "text" at bounding box center [405, 192] width 211 height 17
type input "ANA"
click at [393, 498] on span "Continuar" at bounding box center [405, 493] width 32 height 12
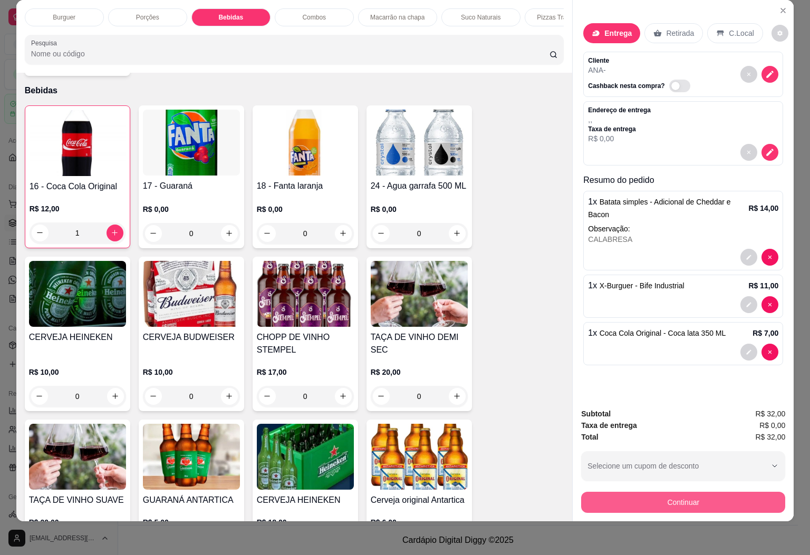
click at [703, 498] on button "Continuar" at bounding box center [683, 502] width 204 height 21
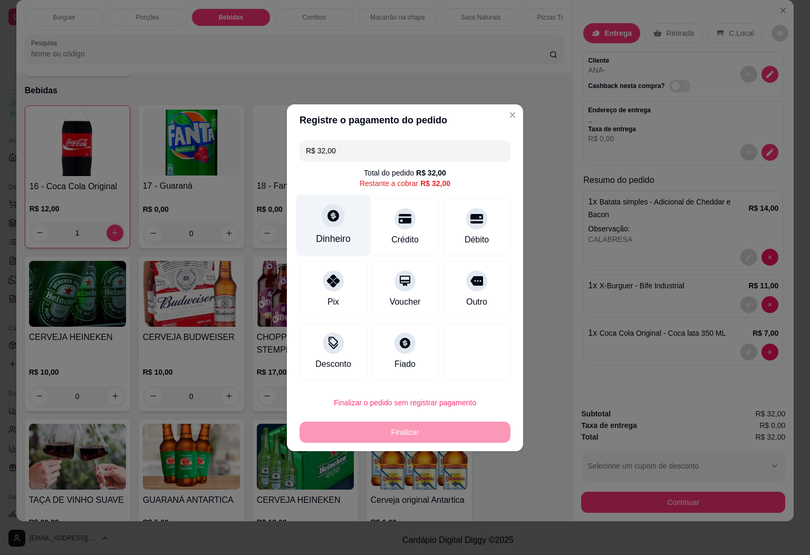
click at [328, 230] on div "Dinheiro" at bounding box center [333, 225] width 74 height 62
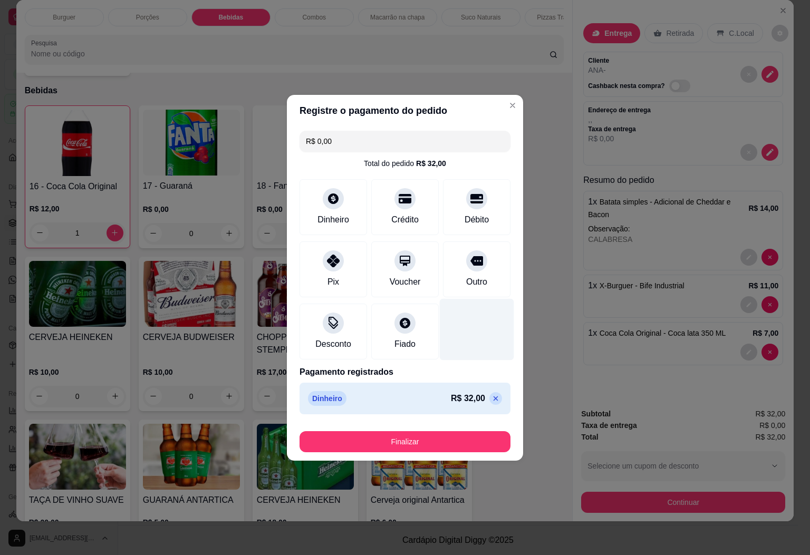
type input "R$ 0,00"
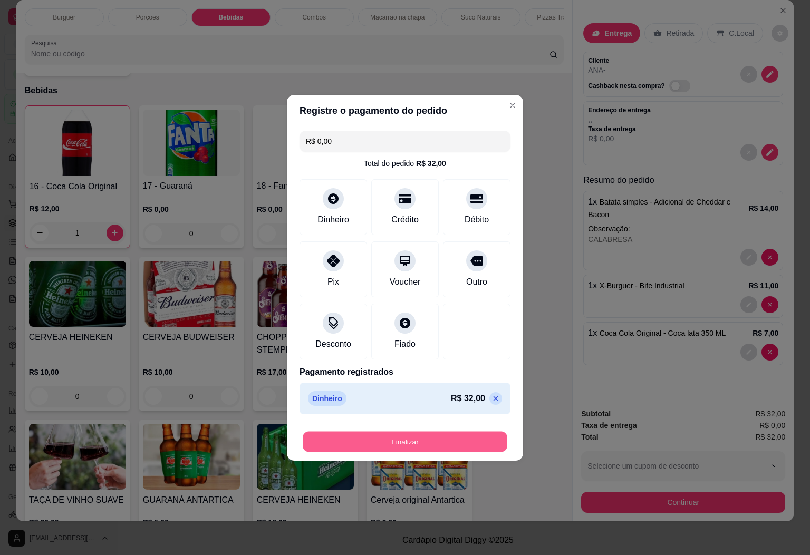
click at [410, 437] on button "Finalizar" at bounding box center [405, 441] width 205 height 21
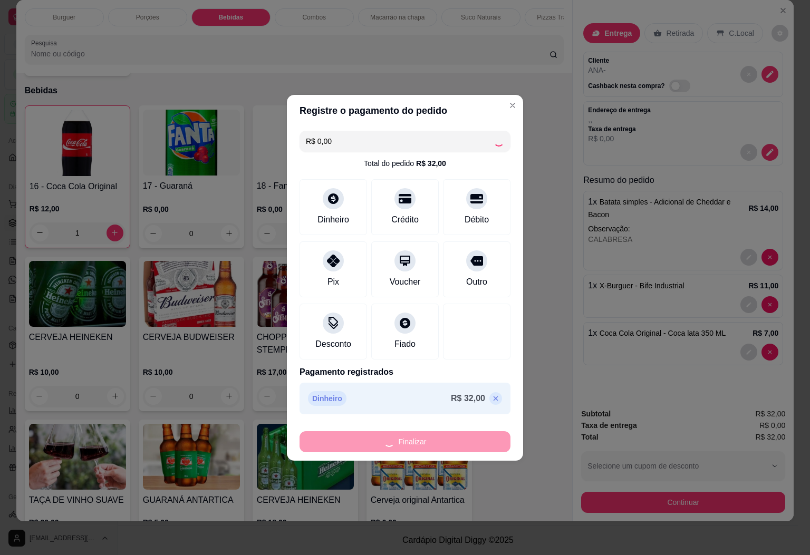
type input "0"
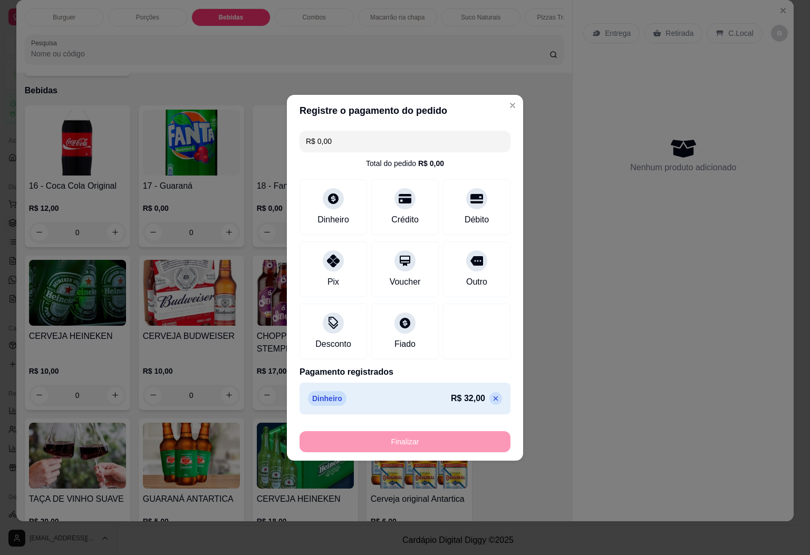
type input "-R$ 32,00"
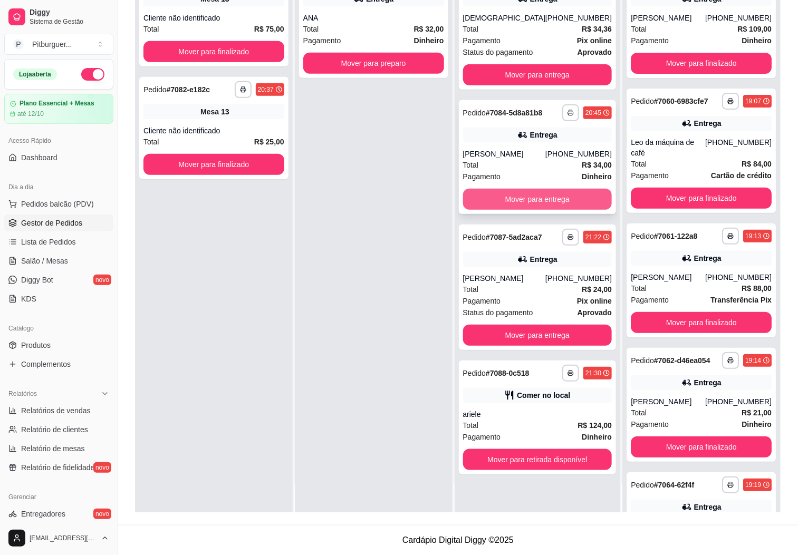
click at [501, 195] on button "Mover para entrega" at bounding box center [537, 199] width 149 height 21
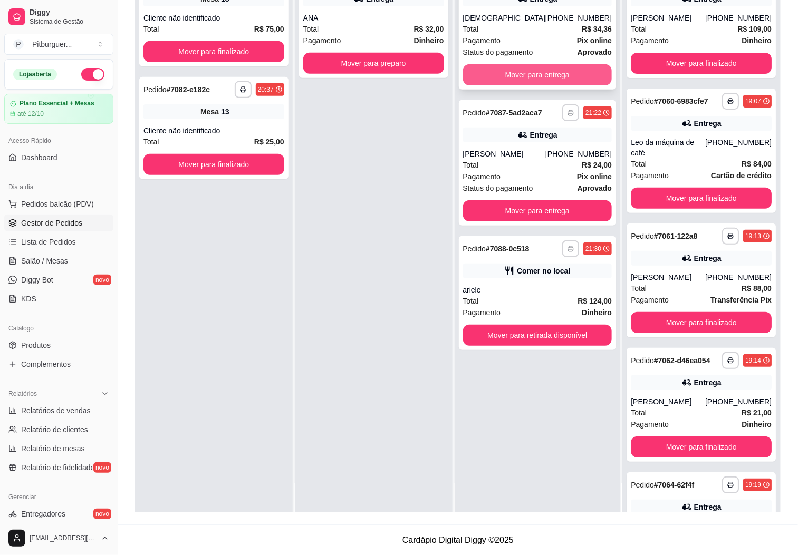
click at [494, 76] on button "Mover para entrega" at bounding box center [537, 74] width 149 height 21
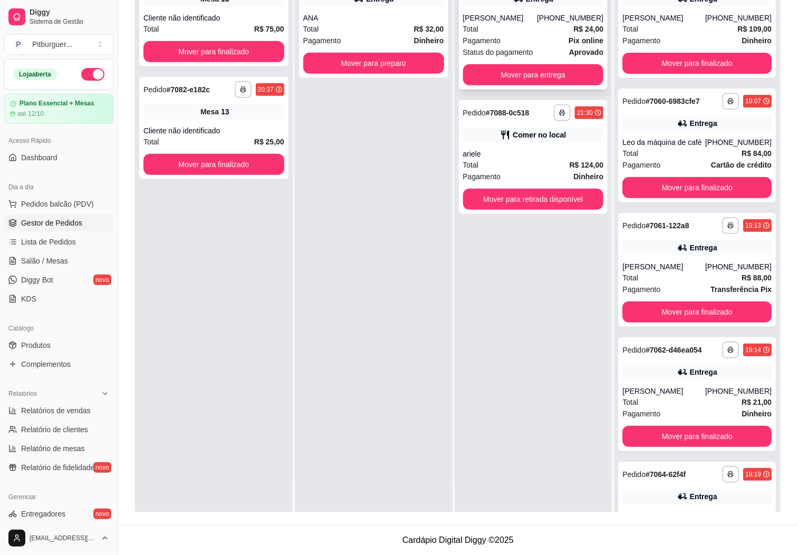
click at [505, 32] on div "Total R$ 24,00" at bounding box center [533, 29] width 141 height 12
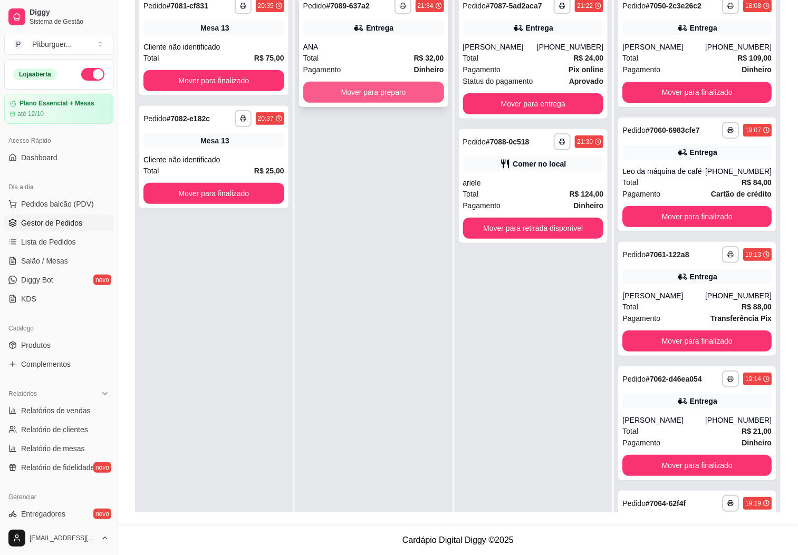
click at [423, 89] on button "Mover para preparo" at bounding box center [373, 92] width 141 height 21
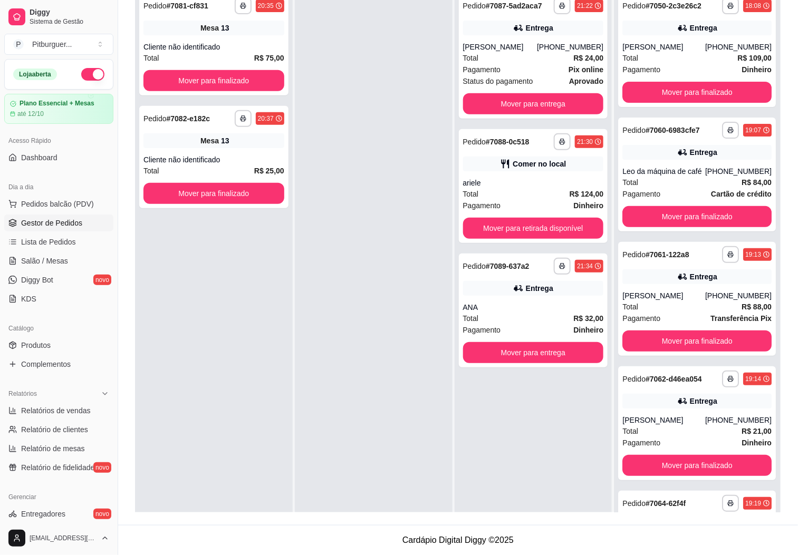
drag, startPoint x: 318, startPoint y: 197, endPoint x: 324, endPoint y: 197, distance: 6.3
click at [318, 197] on div at bounding box center [374, 264] width 158 height 555
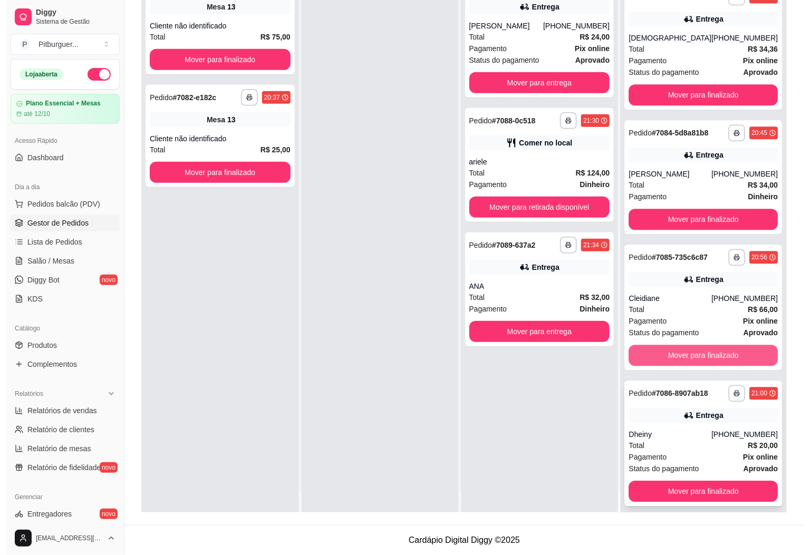
scroll to position [29, 0]
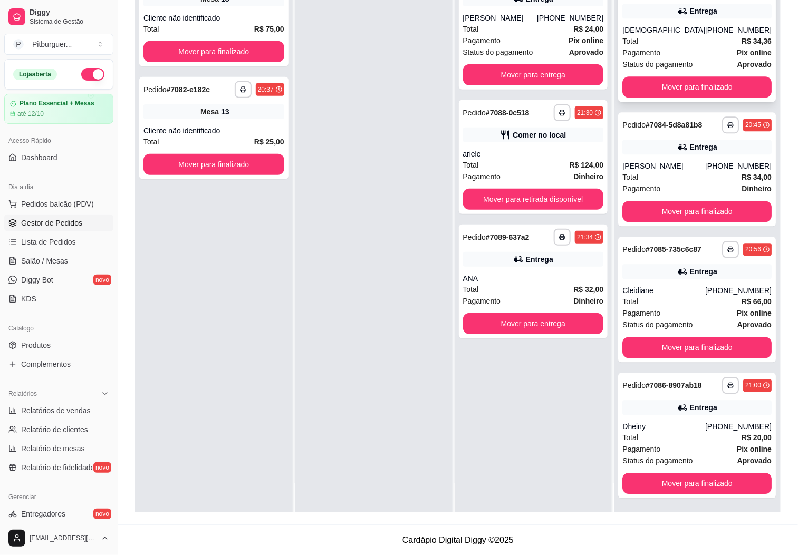
click at [649, 47] on span "Pagamento" at bounding box center [641, 53] width 38 height 12
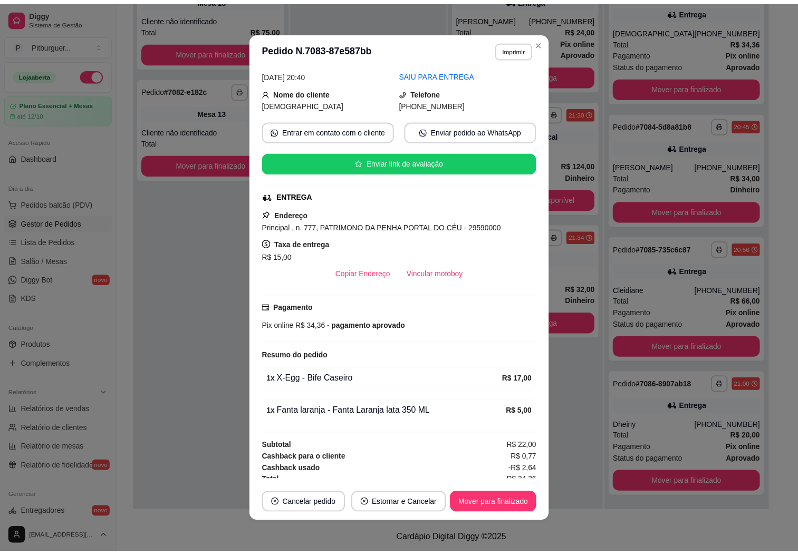
scroll to position [59, 0]
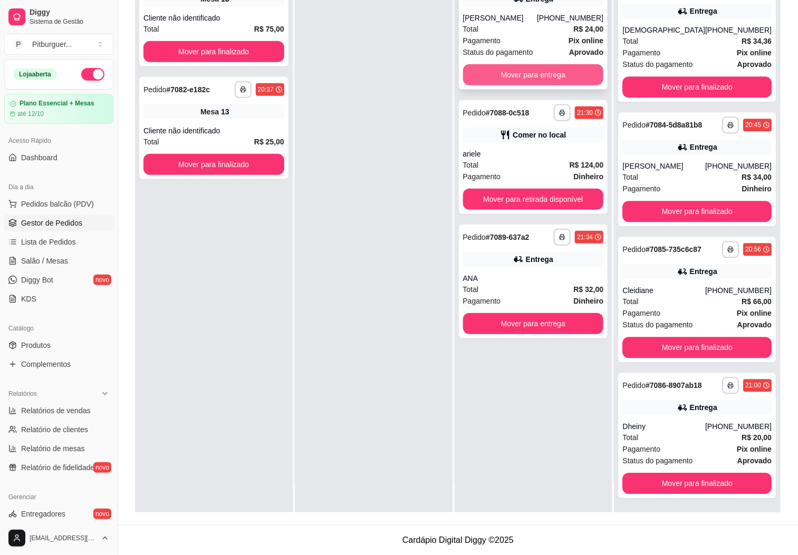
click at [503, 73] on button "Mover para entrega" at bounding box center [533, 74] width 141 height 21
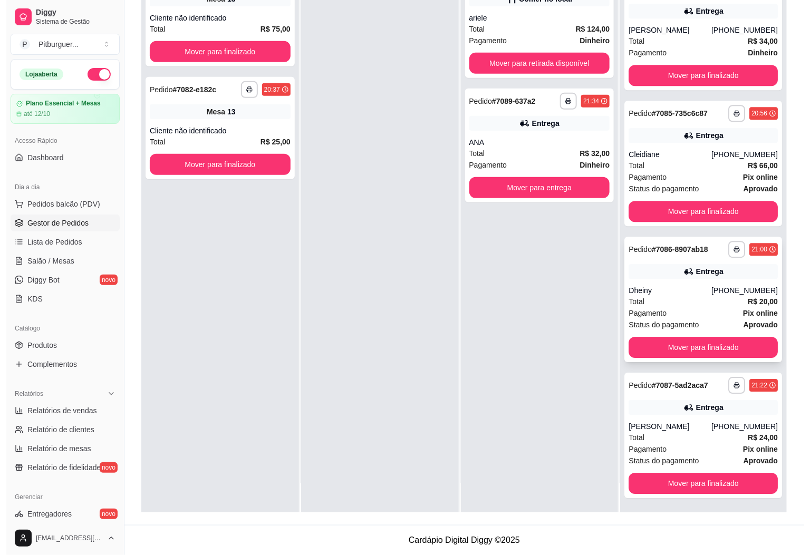
scroll to position [2746, 0]
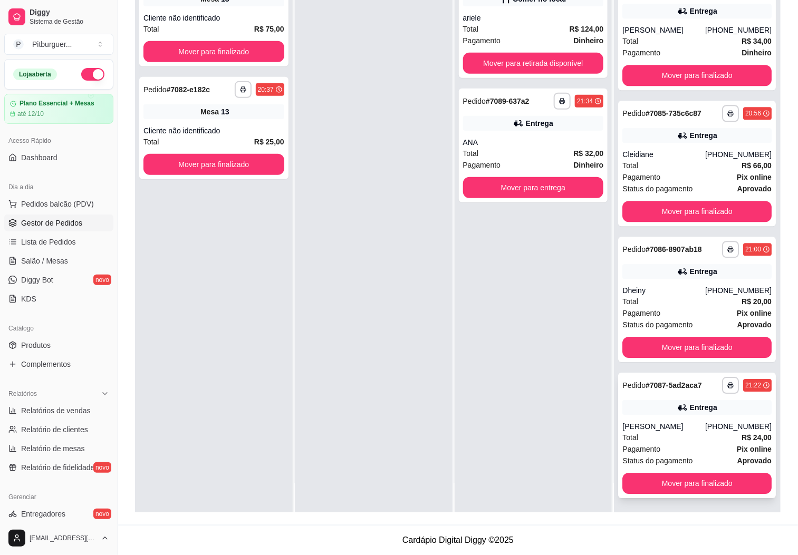
click at [653, 427] on div "[PERSON_NAME]" at bounding box center [663, 426] width 83 height 11
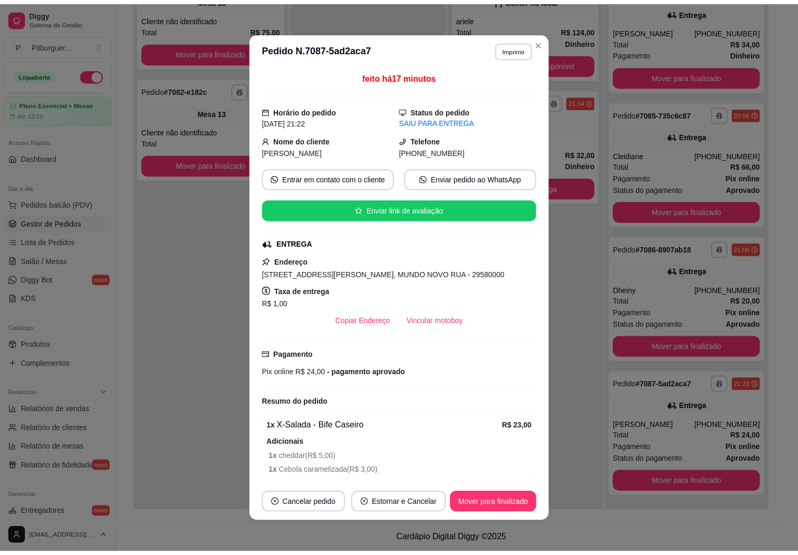
scroll to position [59, 0]
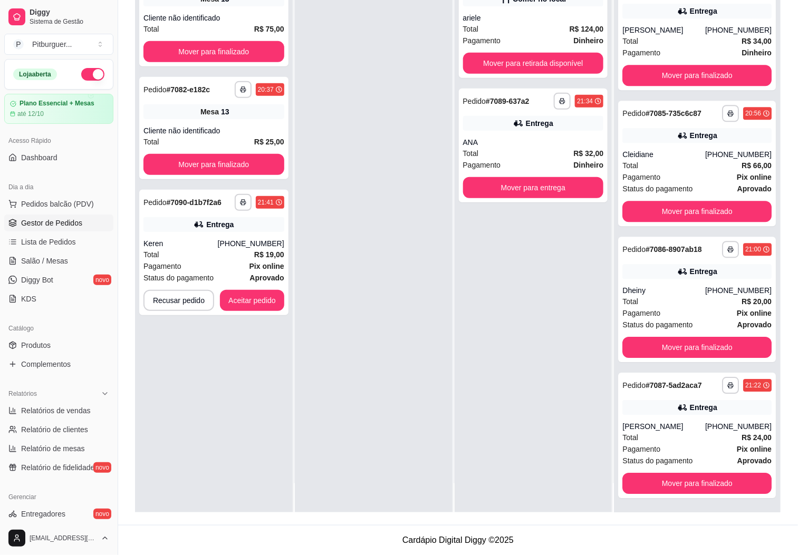
click at [364, 303] on div at bounding box center [374, 235] width 158 height 555
click at [231, 301] on button "Aceitar pedido" at bounding box center [252, 301] width 62 height 21
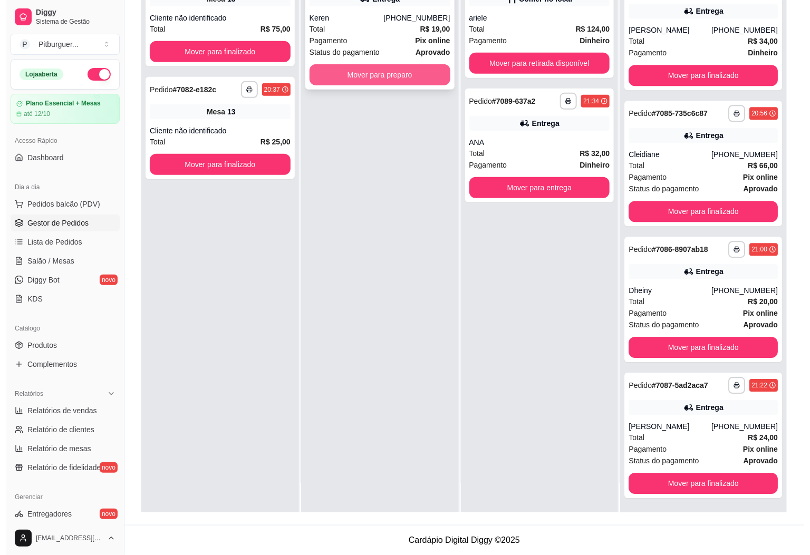
scroll to position [2746, 0]
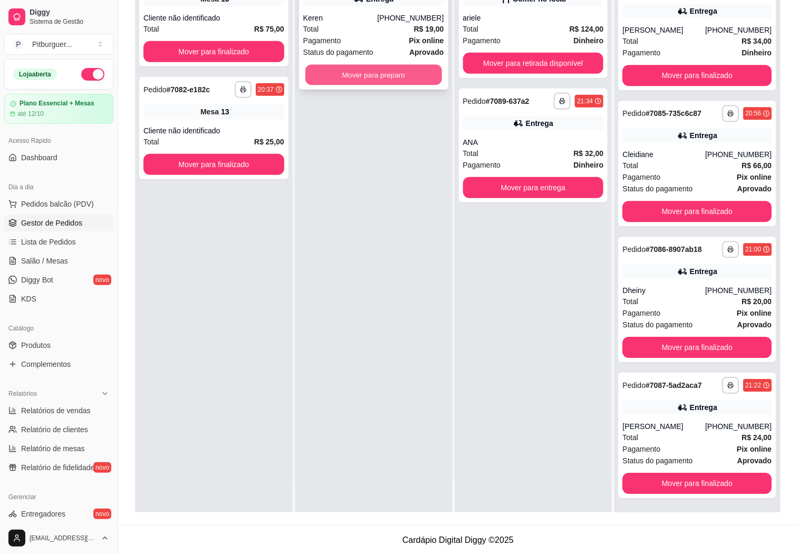
click at [386, 74] on button "Mover para preparo" at bounding box center [373, 75] width 137 height 21
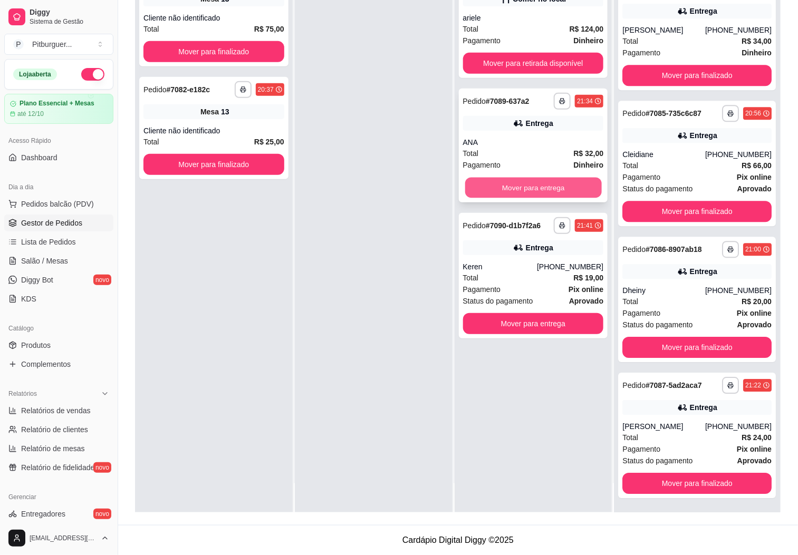
click at [513, 193] on button "Mover para entrega" at bounding box center [533, 188] width 137 height 21
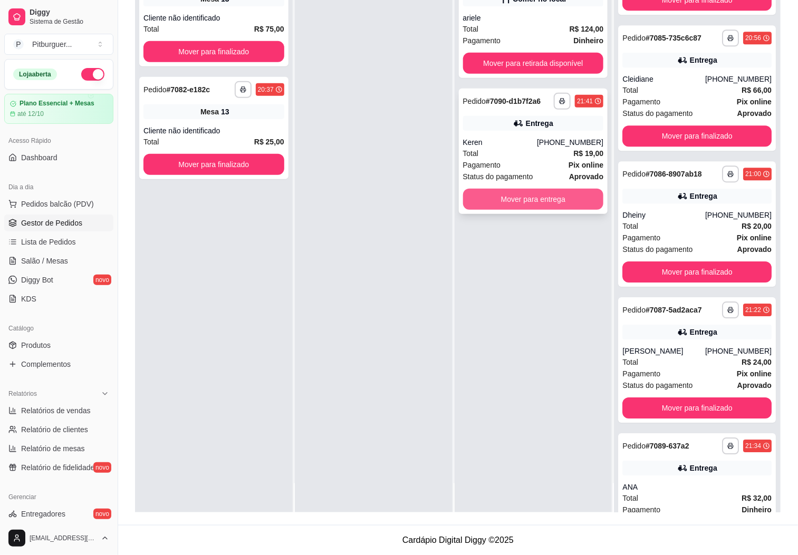
click at [529, 193] on button "Mover para entrega" at bounding box center [533, 199] width 141 height 21
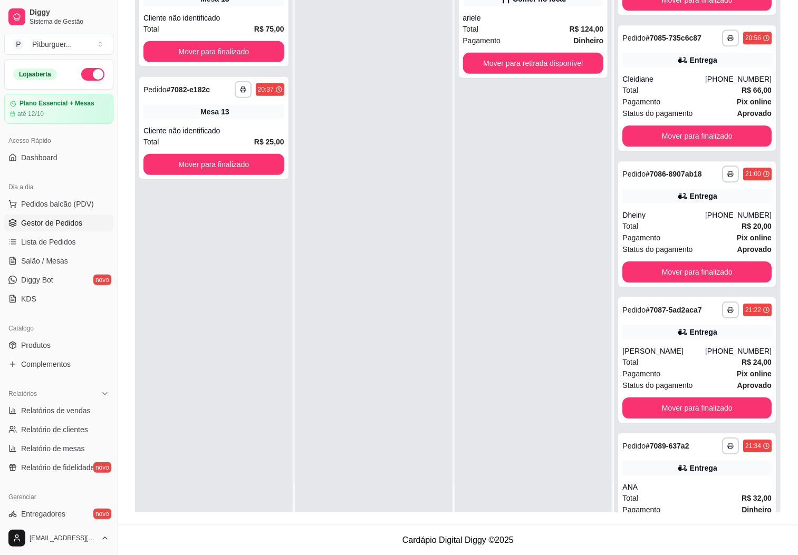
click at [52, 195] on div "Dia a dia" at bounding box center [58, 187] width 109 height 17
click at [62, 206] on span "Pedidos balcão (PDV)" at bounding box center [57, 204] width 73 height 11
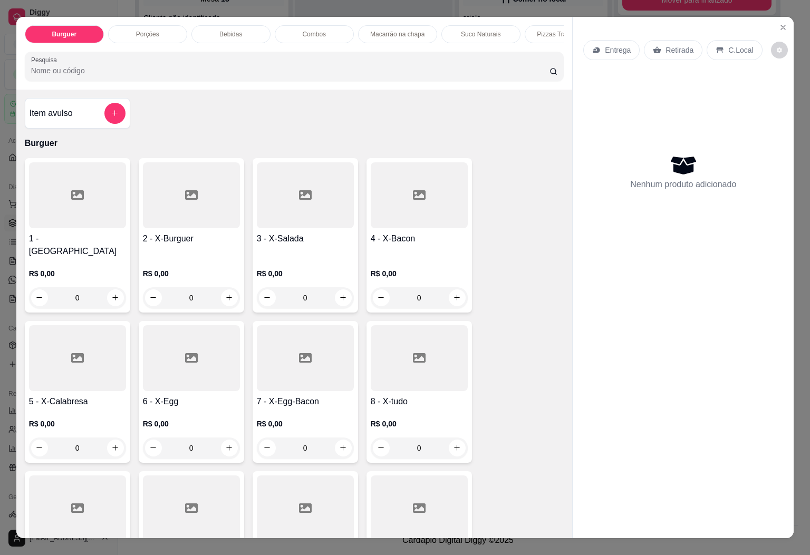
click at [413, 356] on icon at bounding box center [419, 357] width 13 height 9
click at [311, 153] on p "R$ 25,00" at bounding box center [306, 150] width 46 height 11
radio input "true"
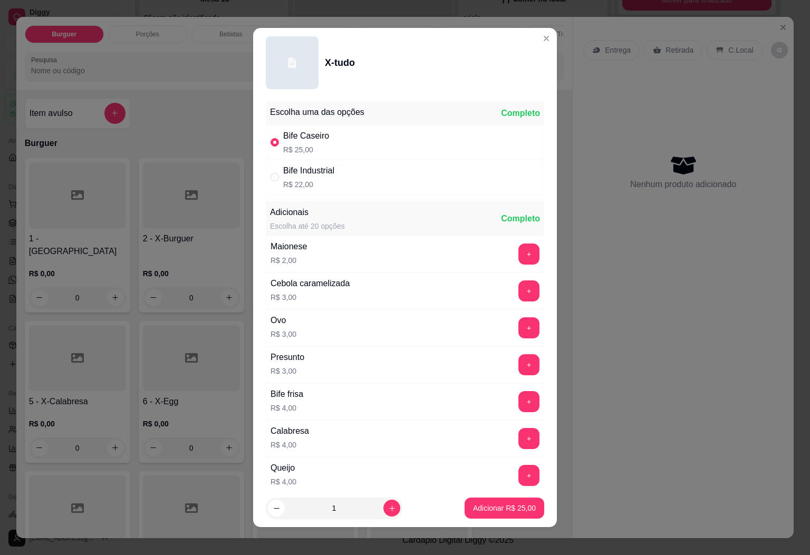
click at [519, 285] on button "+" at bounding box center [529, 291] width 21 height 21
click at [474, 511] on p "Adicionar R$ 28,00" at bounding box center [504, 509] width 61 height 10
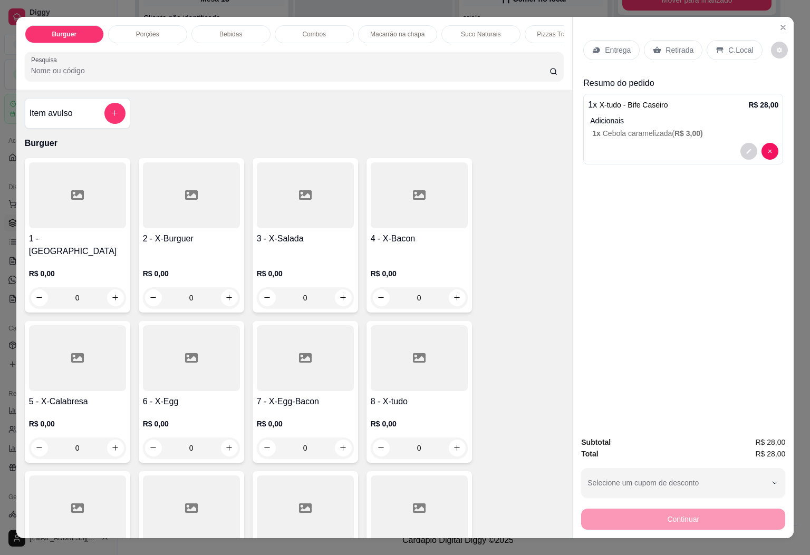
click at [219, 30] on p "Bebidas" at bounding box center [230, 34] width 23 height 8
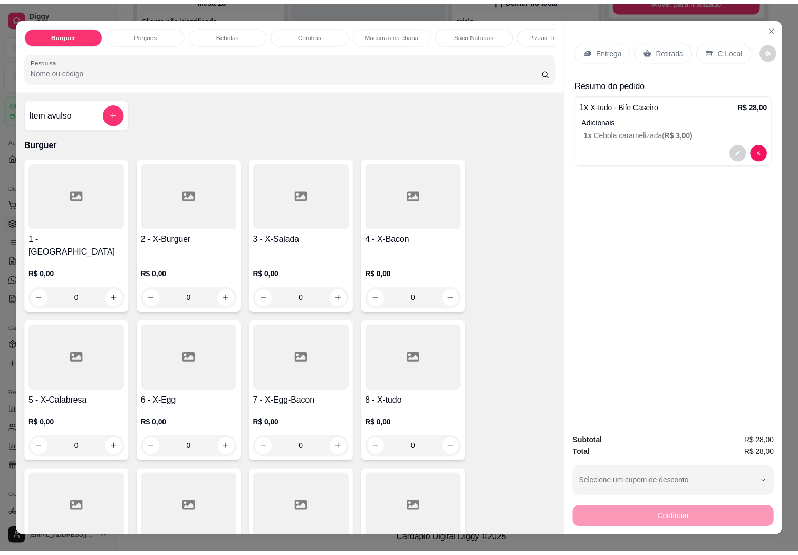
scroll to position [23, 0]
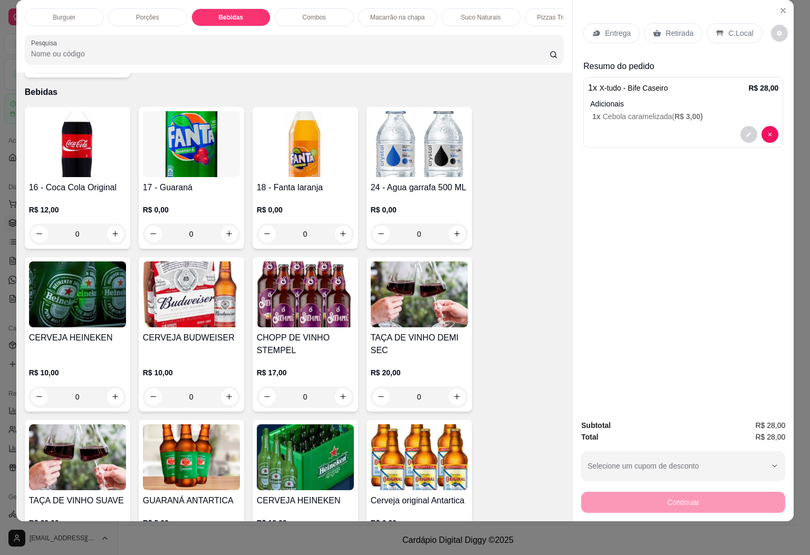
click at [87, 153] on img at bounding box center [77, 144] width 97 height 66
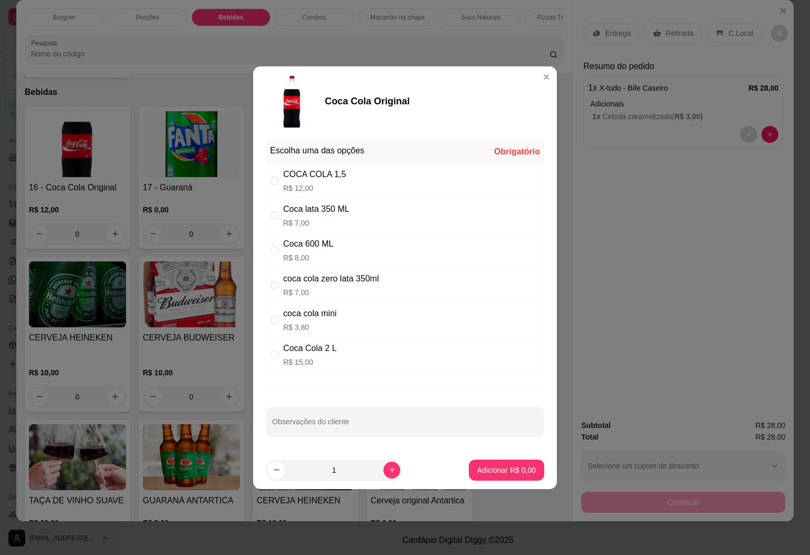
drag, startPoint x: 376, startPoint y: 241, endPoint x: 377, endPoint y: 293, distance: 52.2
click at [377, 241] on div "Coca 600 ML R$ 8,00" at bounding box center [405, 250] width 279 height 35
radio input "true"
click at [511, 467] on p "Adicionar R$ 8,00" at bounding box center [506, 470] width 57 height 10
type input "1"
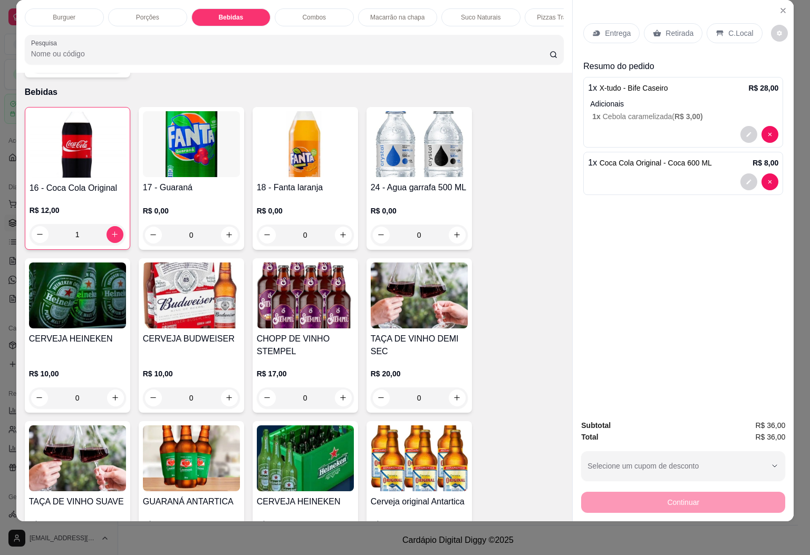
click at [616, 30] on div "Entrega" at bounding box center [611, 33] width 56 height 20
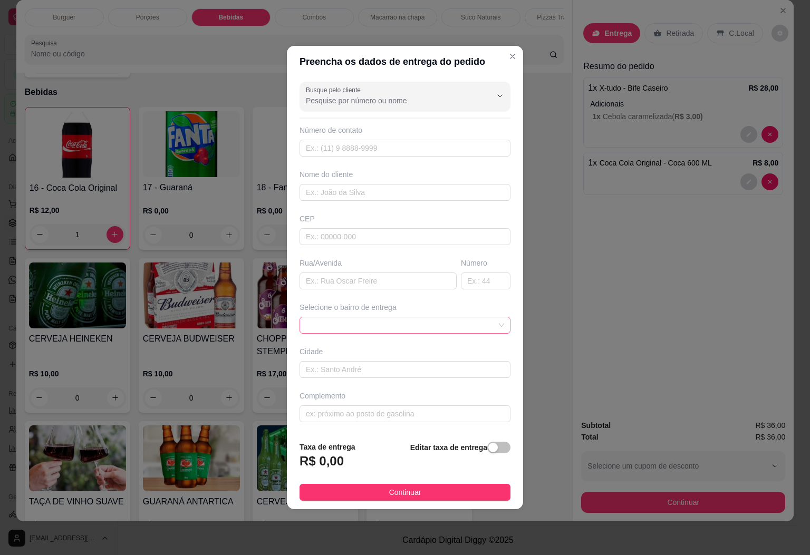
click at [423, 329] on span at bounding box center [405, 326] width 198 height 16
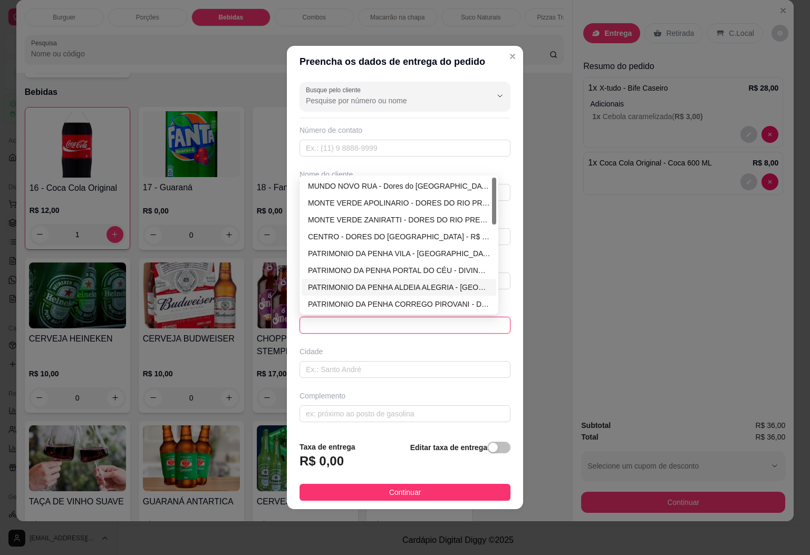
click at [427, 288] on div "PATRIMONIO DA PENHA ALDEIA ALEGRIA - [GEOGRAPHIC_DATA] - R$ 10,00" at bounding box center [399, 288] width 182 height 12
type input "DIVINO DE SÃO LOURENÇO"
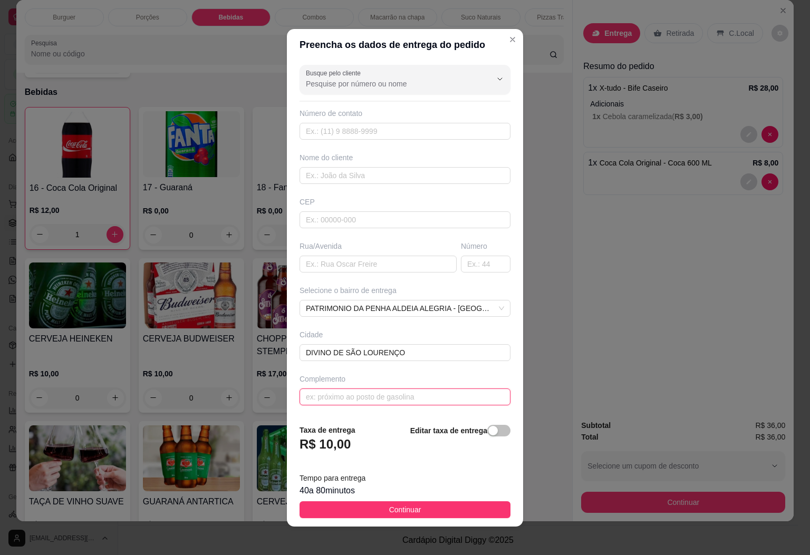
click at [387, 397] on input "text" at bounding box center [405, 397] width 211 height 17
click at [363, 138] on input "text" at bounding box center [405, 131] width 211 height 17
type input "[PHONE_NUMBER]"
click at [362, 179] on input "text" at bounding box center [405, 175] width 211 height 17
type input "MARCOS ALDEIA"
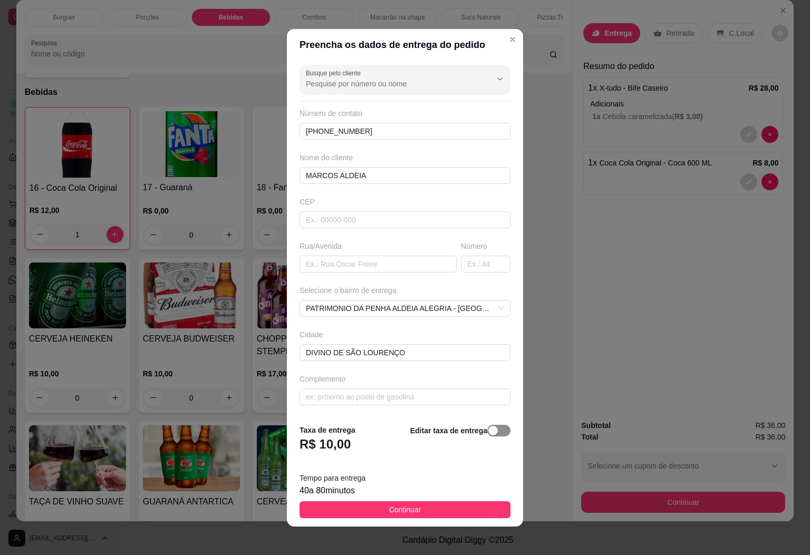
click at [487, 436] on span "button" at bounding box center [498, 431] width 23 height 12
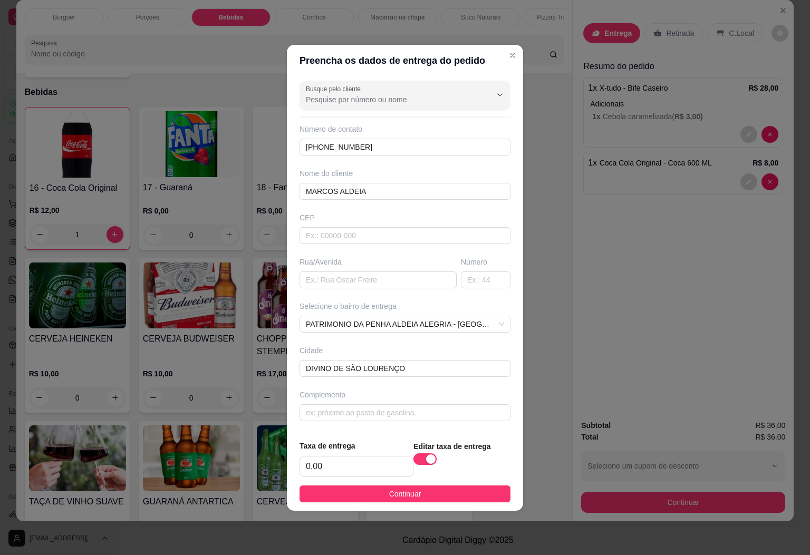
click at [351, 456] on div "Taxa de entrega 0,00" at bounding box center [357, 458] width 114 height 37
click at [350, 475] on input "0,00" at bounding box center [356, 467] width 113 height 20
type input "12,00"
click at [389, 494] on span "Continuar" at bounding box center [405, 494] width 32 height 12
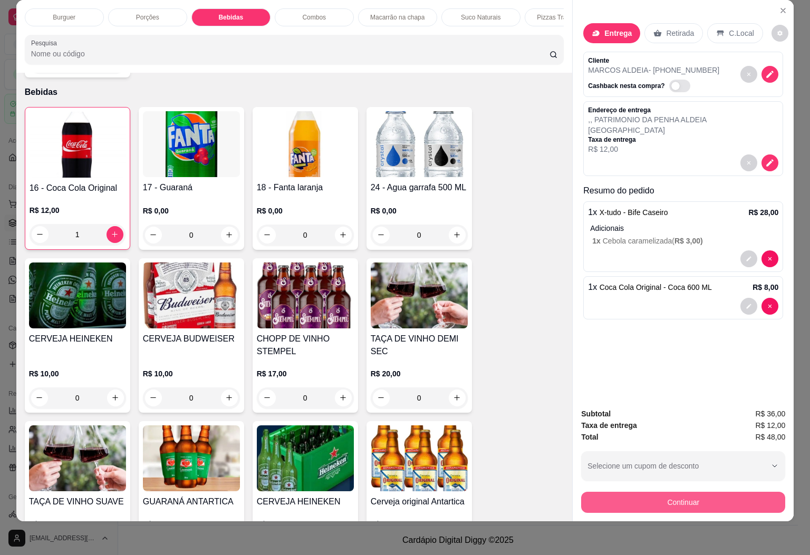
click at [685, 498] on button "Continuar" at bounding box center [683, 502] width 204 height 21
click at [398, 220] on icon at bounding box center [405, 215] width 14 height 11
type input "R$ 0,00"
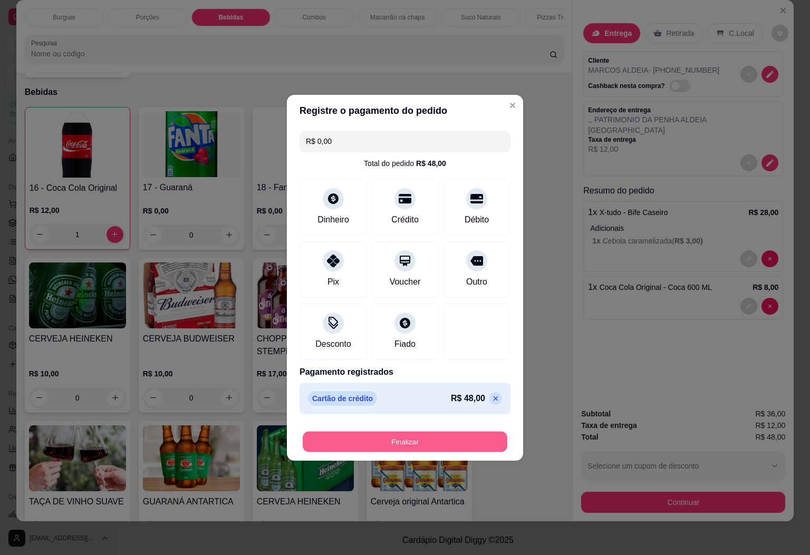
click at [428, 444] on button "Finalizar" at bounding box center [405, 441] width 205 height 21
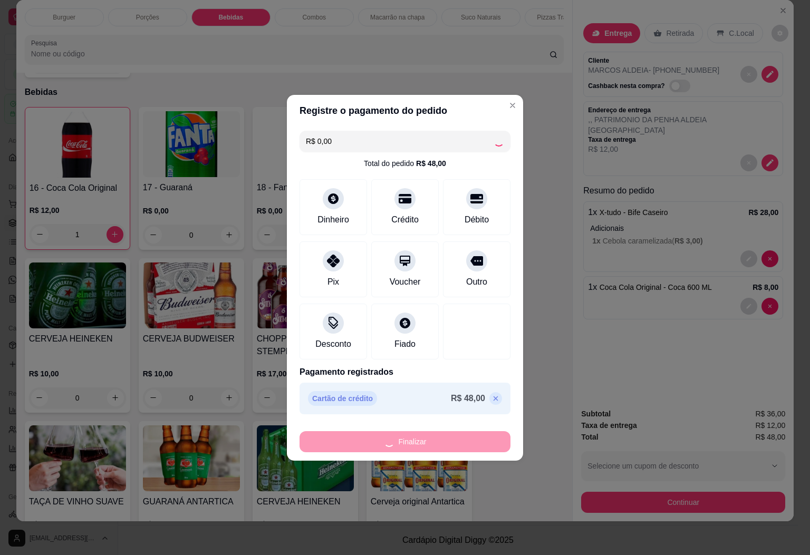
type input "0"
type input "-R$ 48,00"
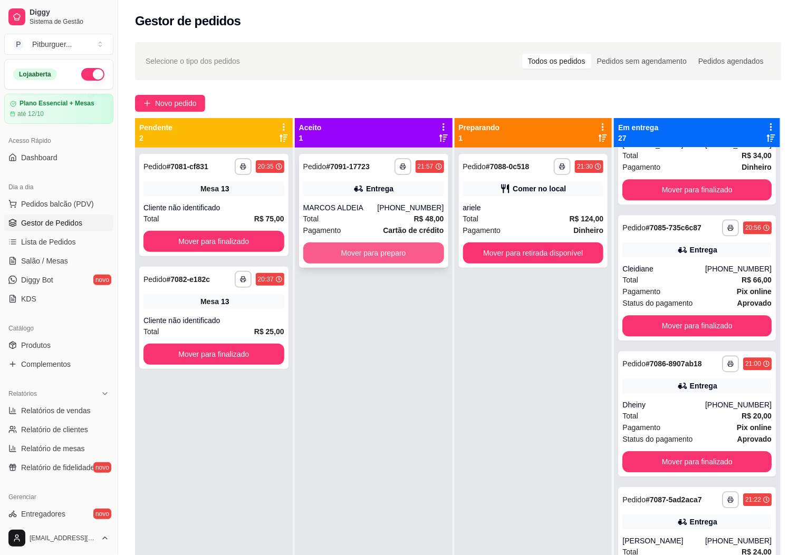
click at [341, 255] on button "Mover para preparo" at bounding box center [373, 253] width 141 height 21
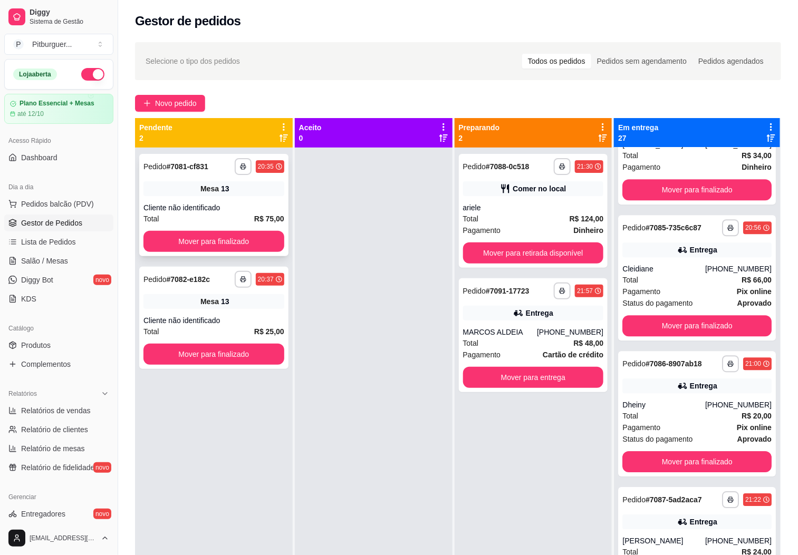
click at [192, 199] on div "**********" at bounding box center [213, 205] width 149 height 102
click at [61, 268] on link "Salão / Mesas" at bounding box center [58, 261] width 109 height 17
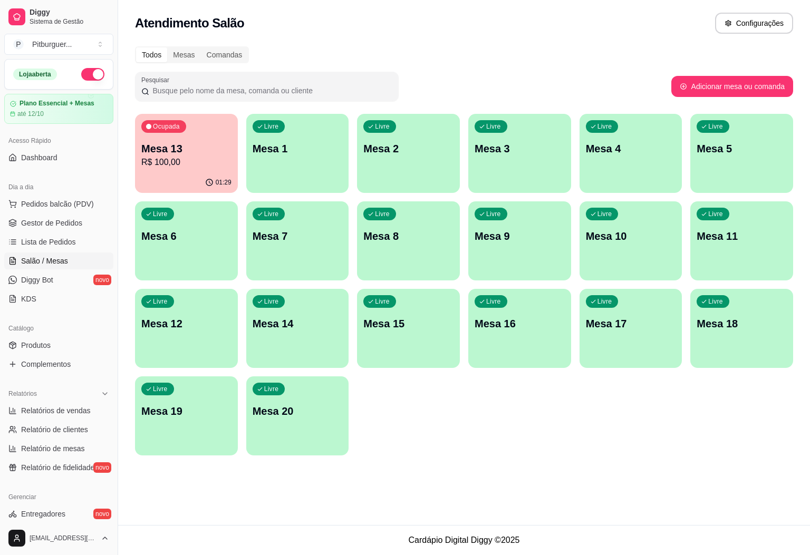
click at [190, 155] on p "Mesa 13" at bounding box center [186, 148] width 90 height 15
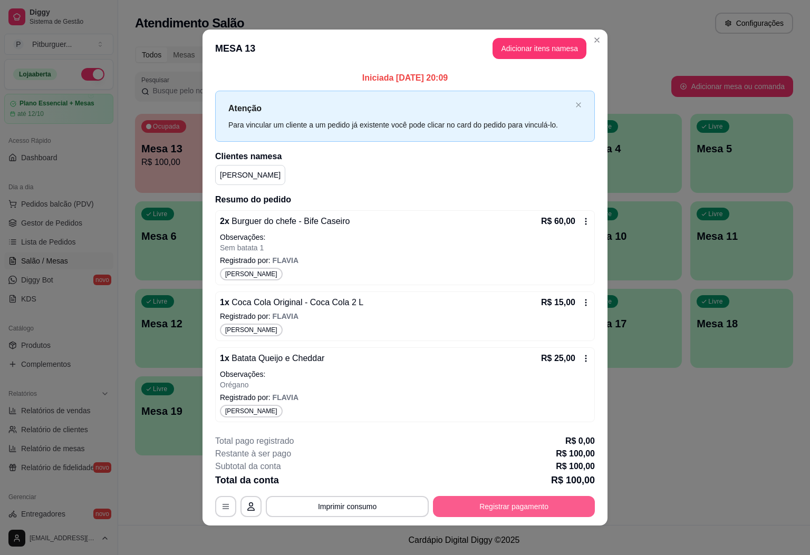
click at [497, 514] on button "Registrar pagamento" at bounding box center [514, 506] width 162 height 21
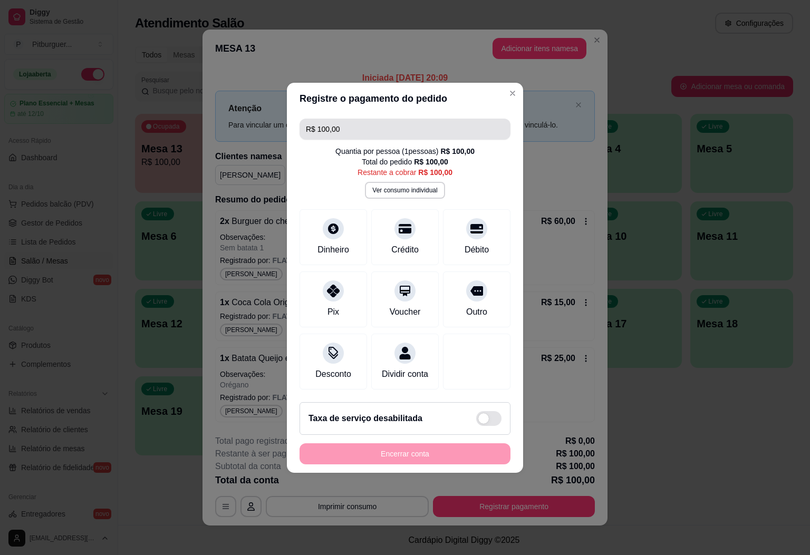
click at [371, 119] on input "R$ 100,00" at bounding box center [405, 129] width 198 height 21
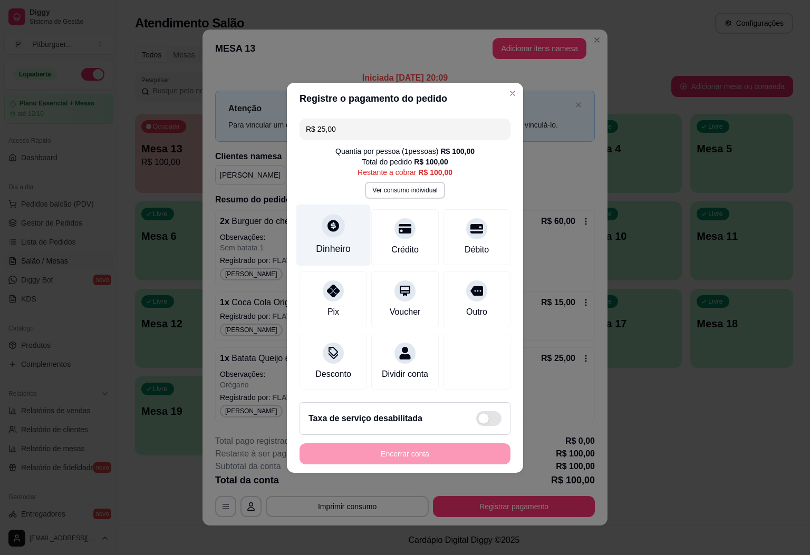
click at [337, 230] on div "Dinheiro" at bounding box center [333, 235] width 74 height 62
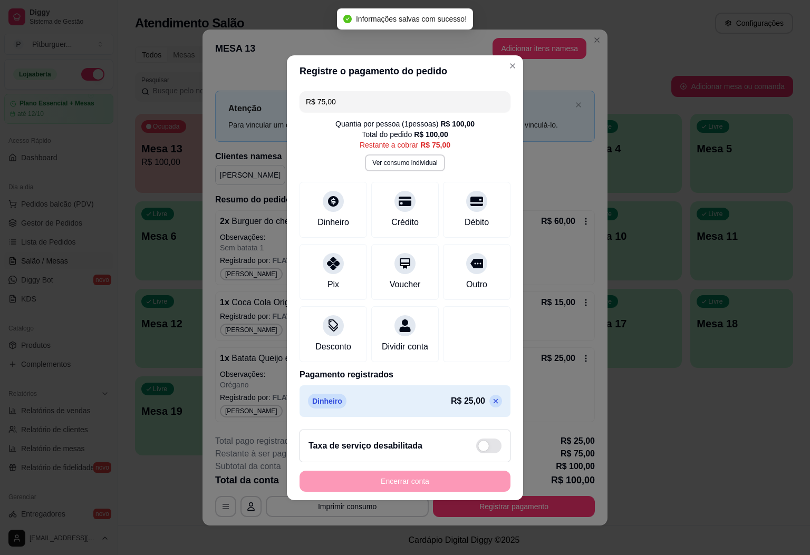
drag, startPoint x: 350, startPoint y: 97, endPoint x: 244, endPoint y: 111, distance: 107.5
click at [244, 111] on div "Registre o pagamento do pedido R$ 75,00 Quantia por pessoa ( 1 pessoas) R$ 100,…" at bounding box center [405, 277] width 810 height 555
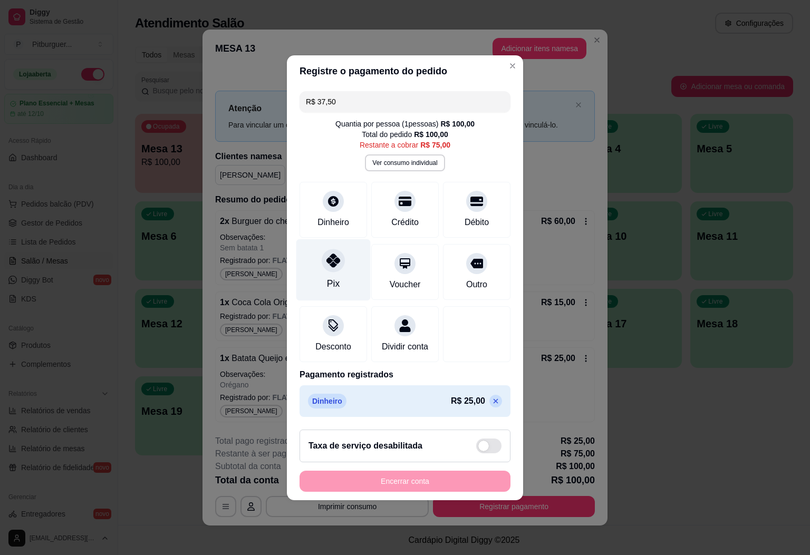
click at [334, 262] on div at bounding box center [333, 260] width 23 height 23
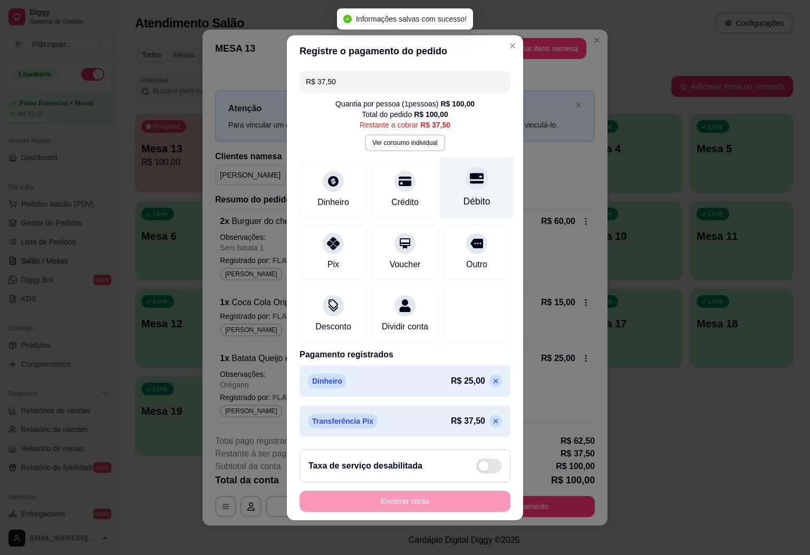
click at [444, 176] on div "Débito" at bounding box center [477, 188] width 74 height 62
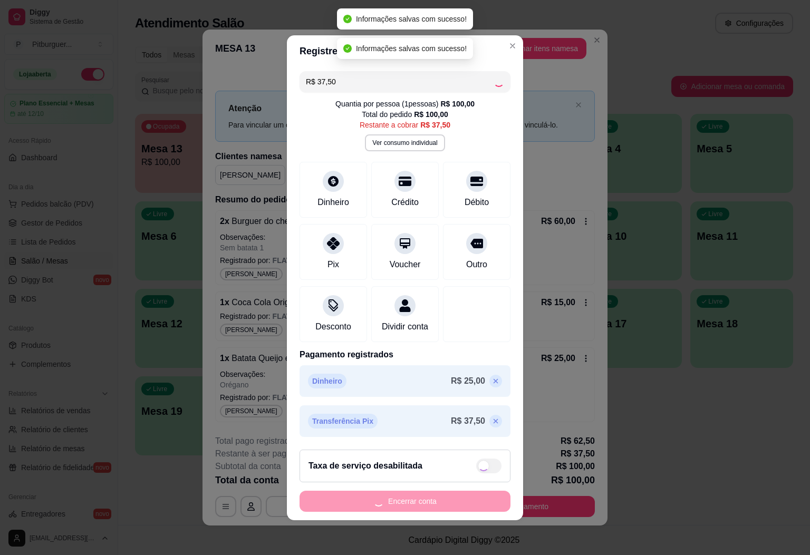
type input "R$ 0,00"
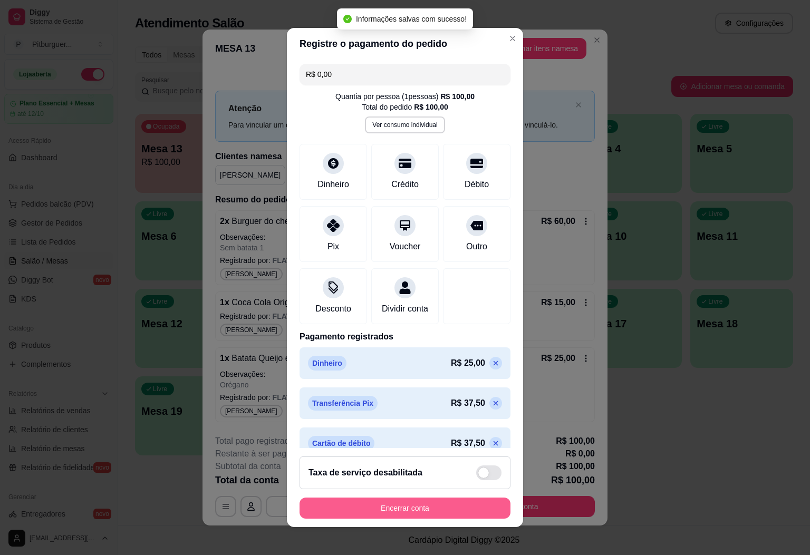
click at [388, 510] on button "Encerrar conta" at bounding box center [405, 508] width 211 height 21
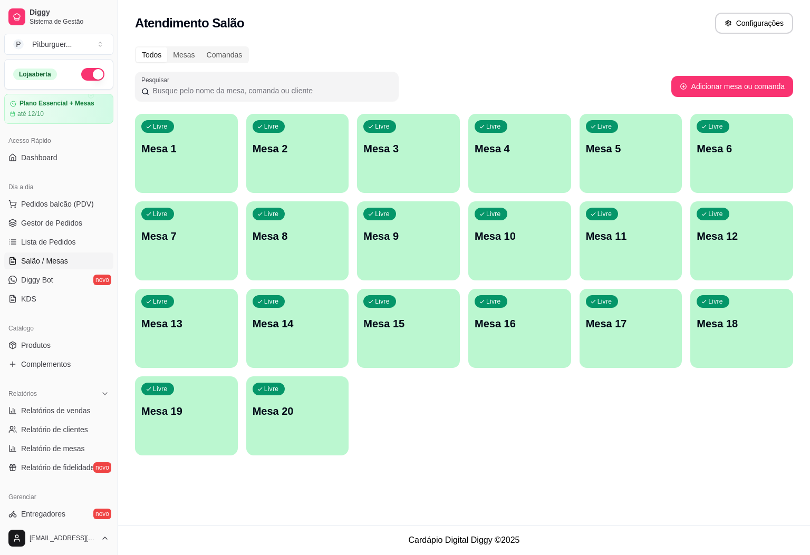
click at [73, 214] on ul "Pedidos balcão (PDV) Gestor de Pedidos Lista de Pedidos Salão / Mesas Diggy Bot…" at bounding box center [58, 252] width 109 height 112
click at [73, 220] on span "Gestor de Pedidos" at bounding box center [51, 223] width 61 height 11
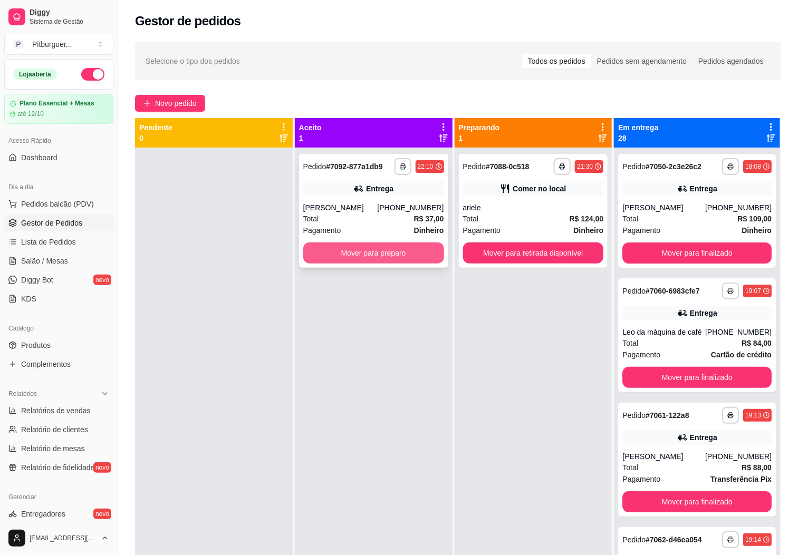
click at [334, 250] on button "Mover para preparo" at bounding box center [373, 253] width 141 height 21
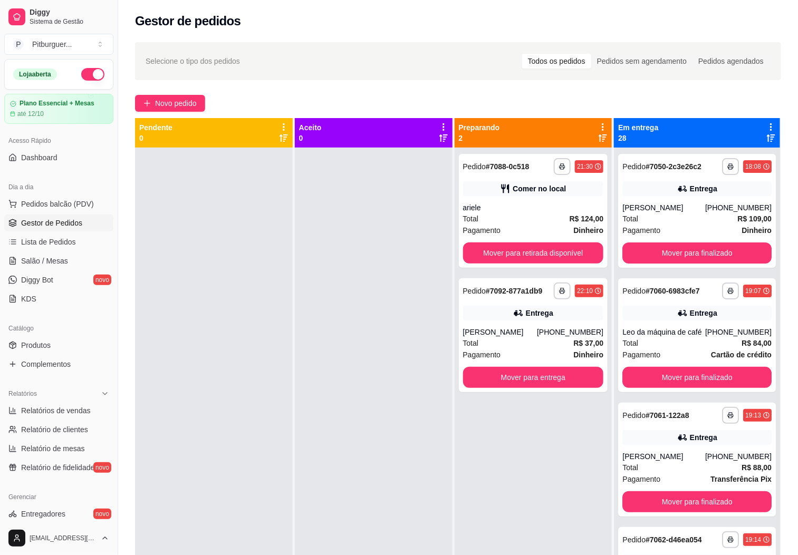
click at [513, 452] on div "**********" at bounding box center [534, 425] width 158 height 555
click at [581, 382] on button "Mover para entrega" at bounding box center [533, 377] width 141 height 21
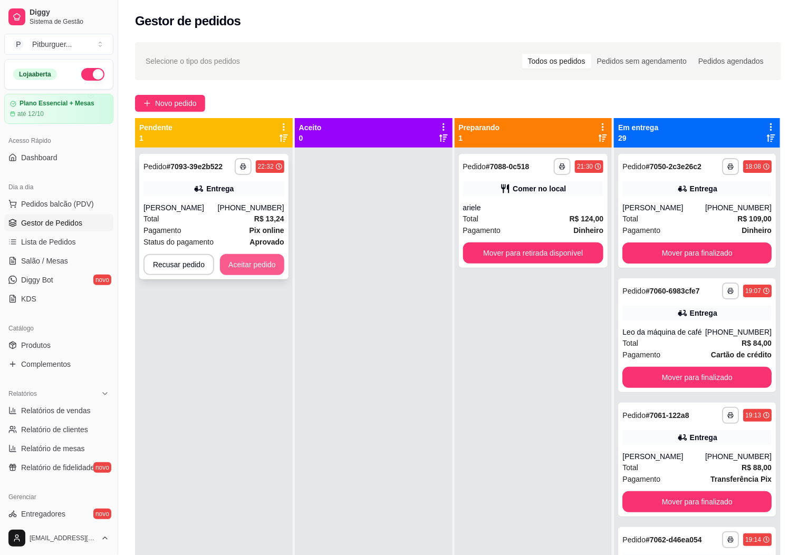
click at [265, 264] on button "Aceitar pedido" at bounding box center [252, 264] width 64 height 21
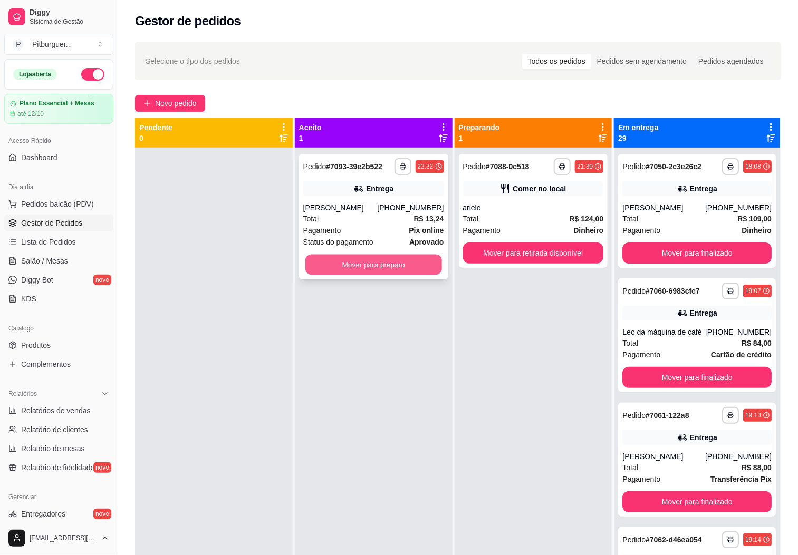
click at [386, 266] on button "Mover para preparo" at bounding box center [373, 265] width 137 height 21
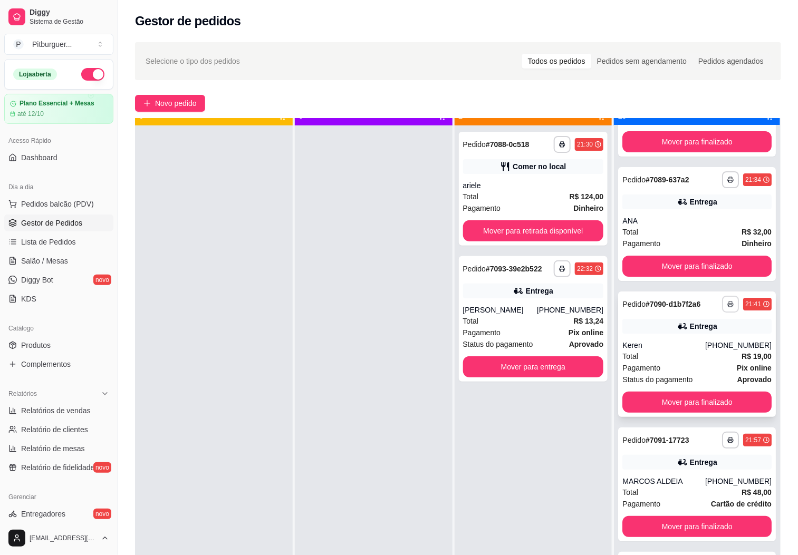
scroll to position [29, 0]
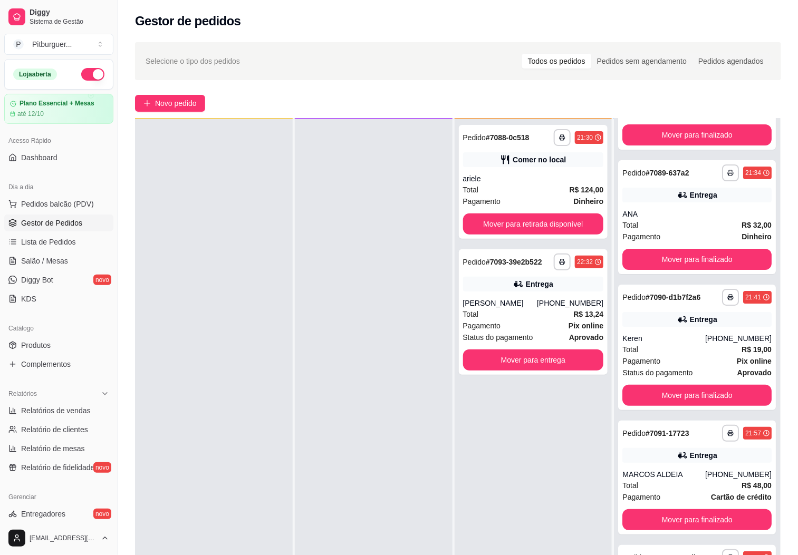
click at [569, 471] on div "**********" at bounding box center [534, 396] width 158 height 555
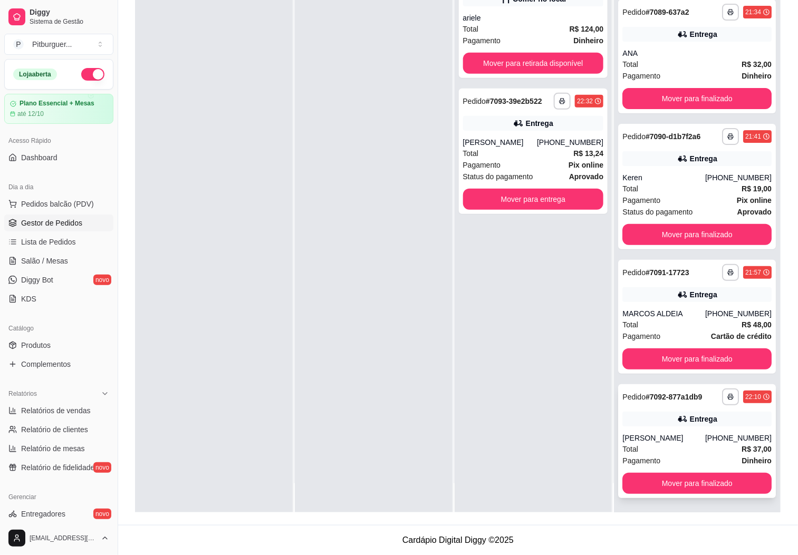
click at [687, 442] on div "[PERSON_NAME]" at bounding box center [663, 438] width 83 height 11
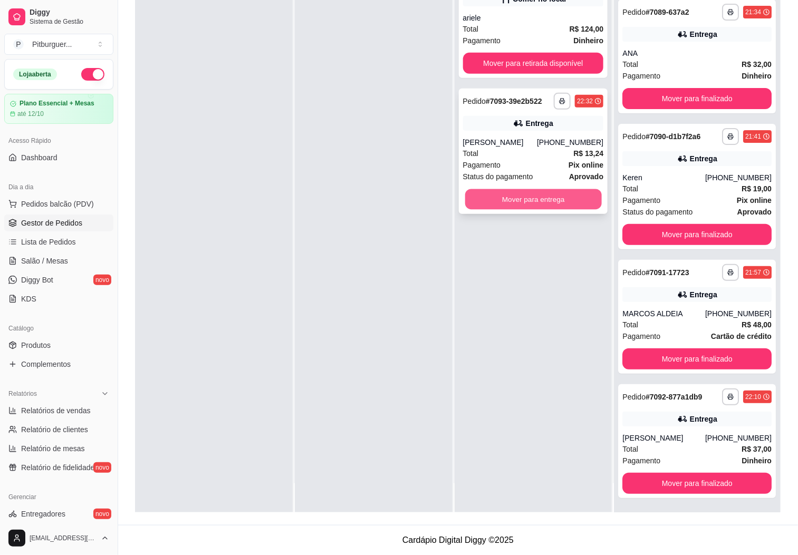
click at [529, 194] on button "Mover para entrega" at bounding box center [533, 199] width 137 height 21
